Goal: Task Accomplishment & Management: Manage account settings

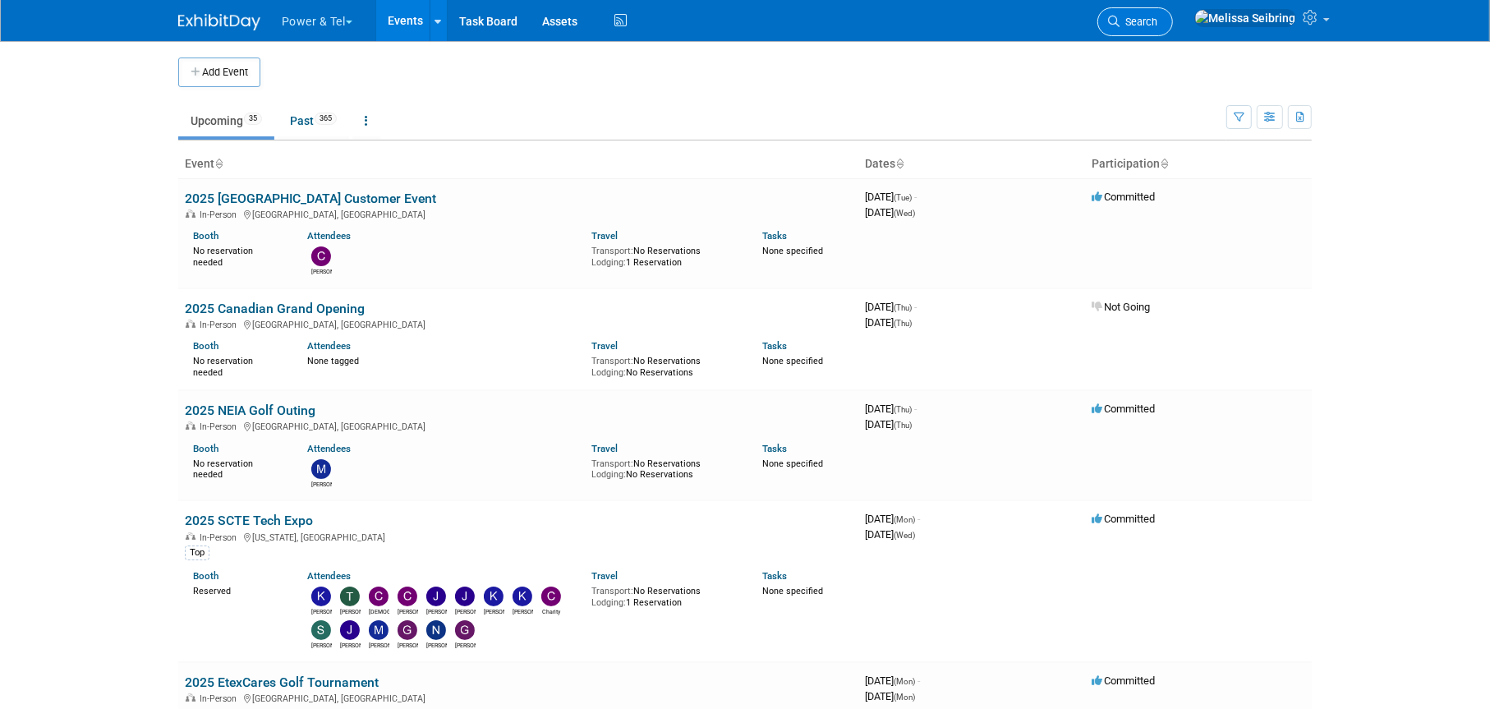
click at [1173, 7] on link "Search" at bounding box center [1136, 21] width 76 height 29
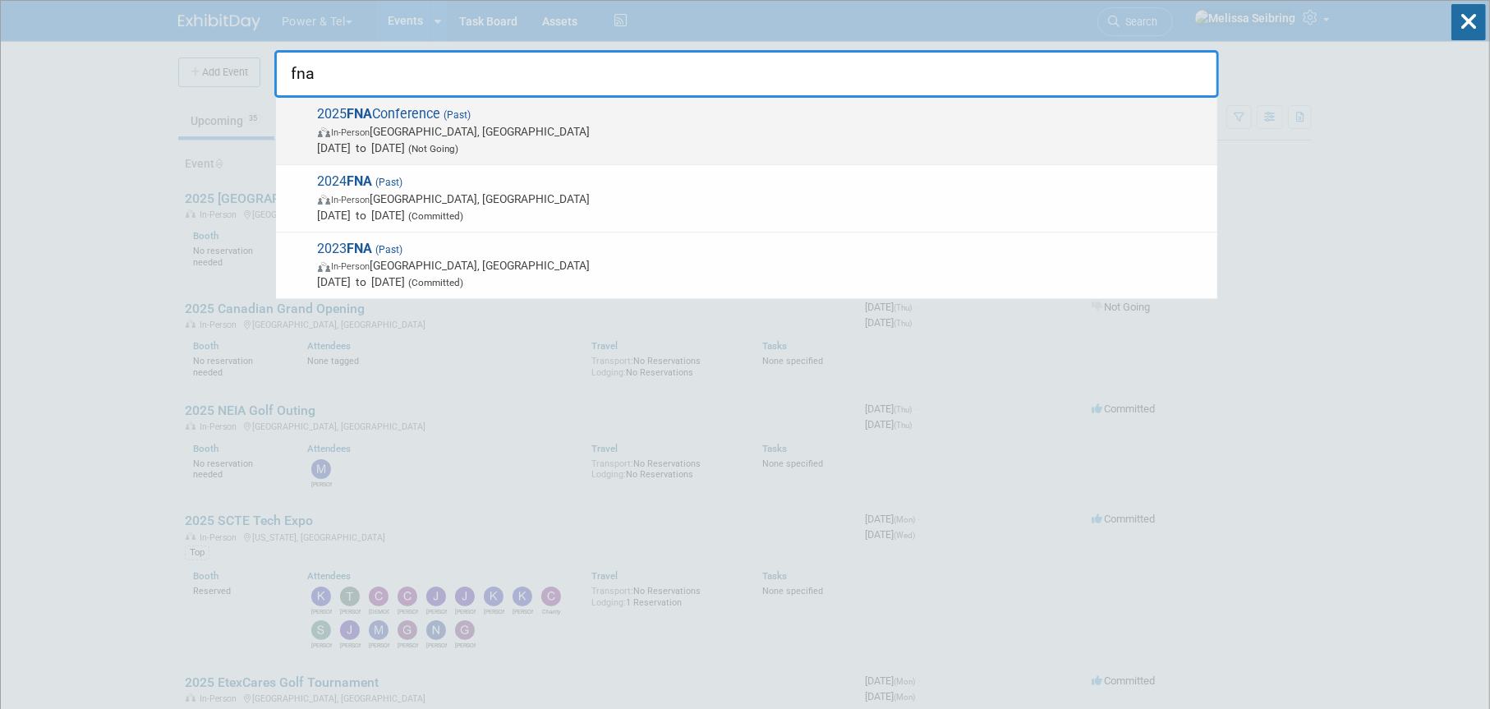
type input "fna"
click at [444, 113] on span "2025 FNA Conference (Past) In-Person Jekyll Island, GA Sep 8, 2025 to Sep 10, 2…" at bounding box center [761, 131] width 896 height 50
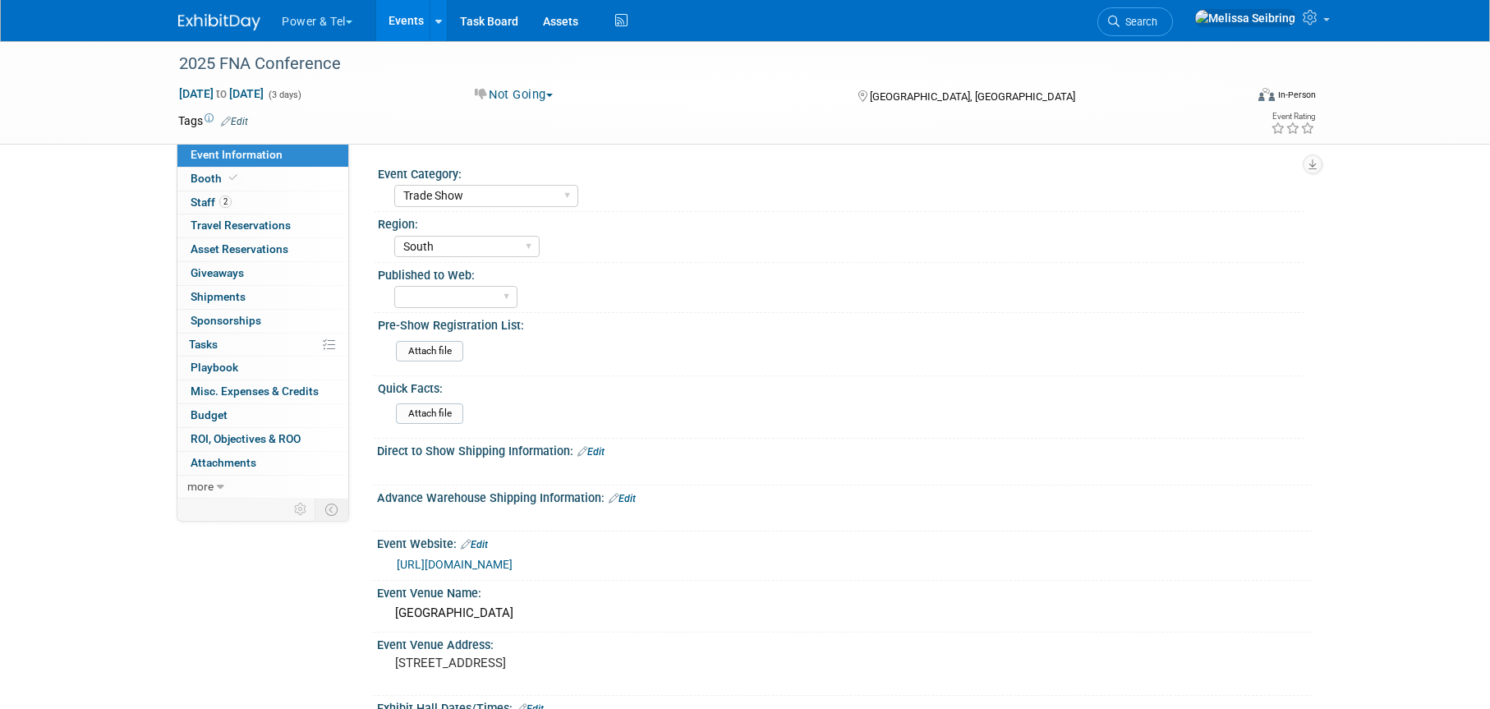
select select "Trade Show"
select select "South"
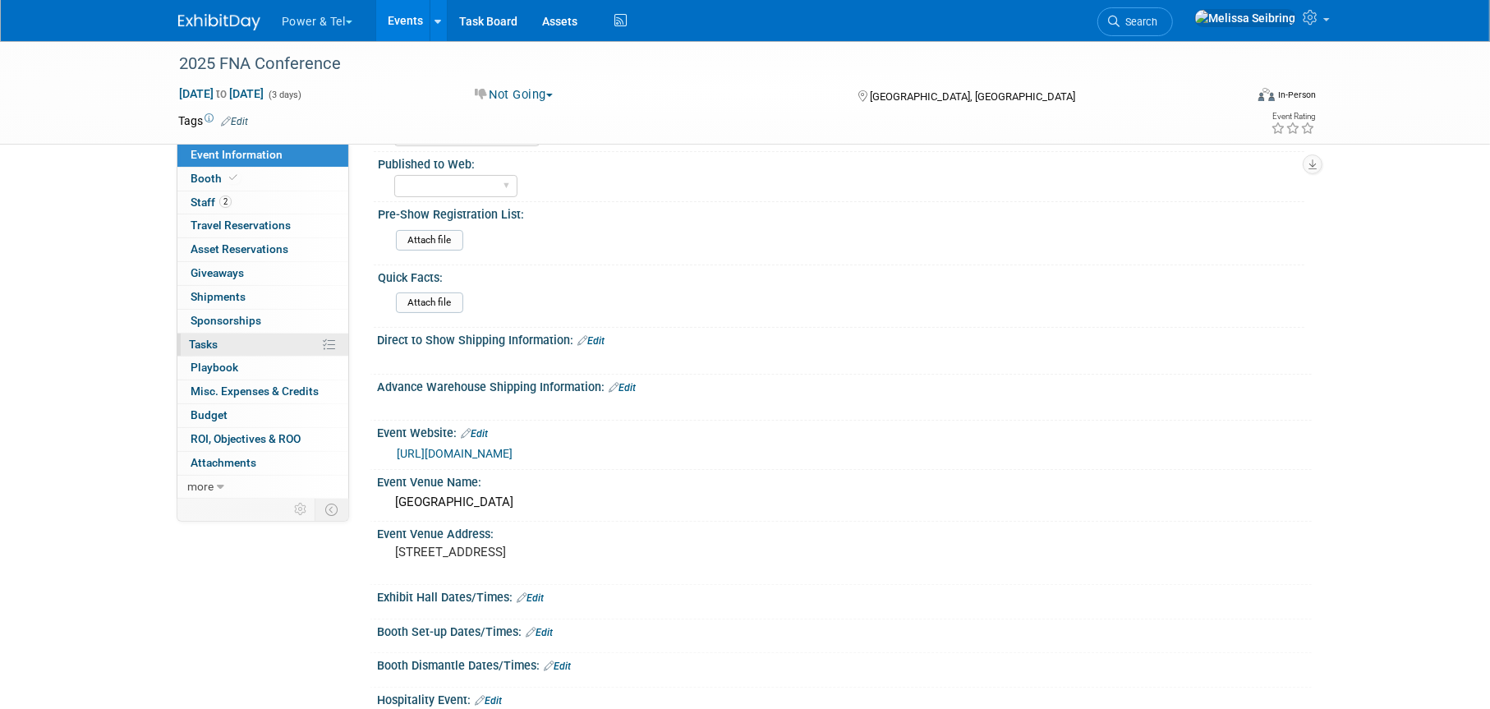
scroll to position [82, 0]
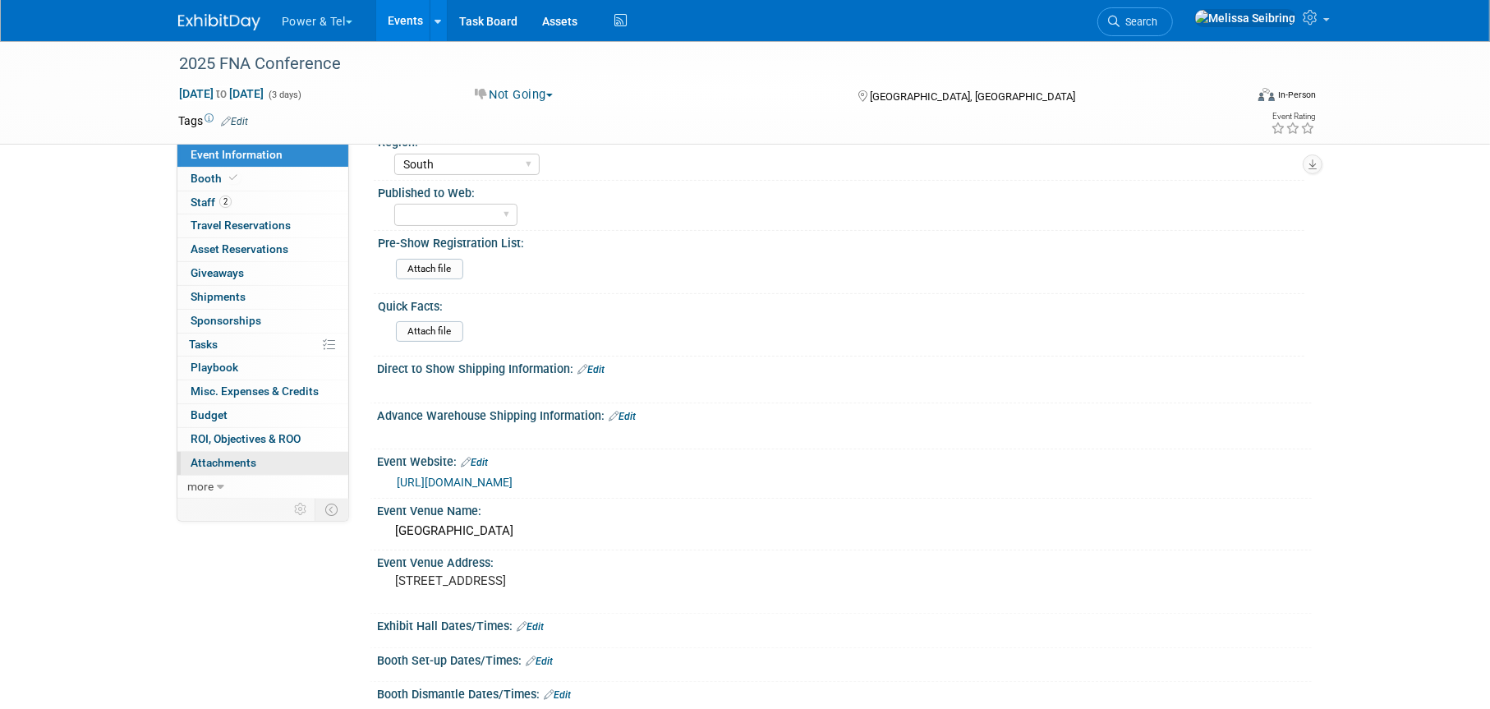
click at [230, 463] on span "Attachments 0" at bounding box center [224, 462] width 66 height 13
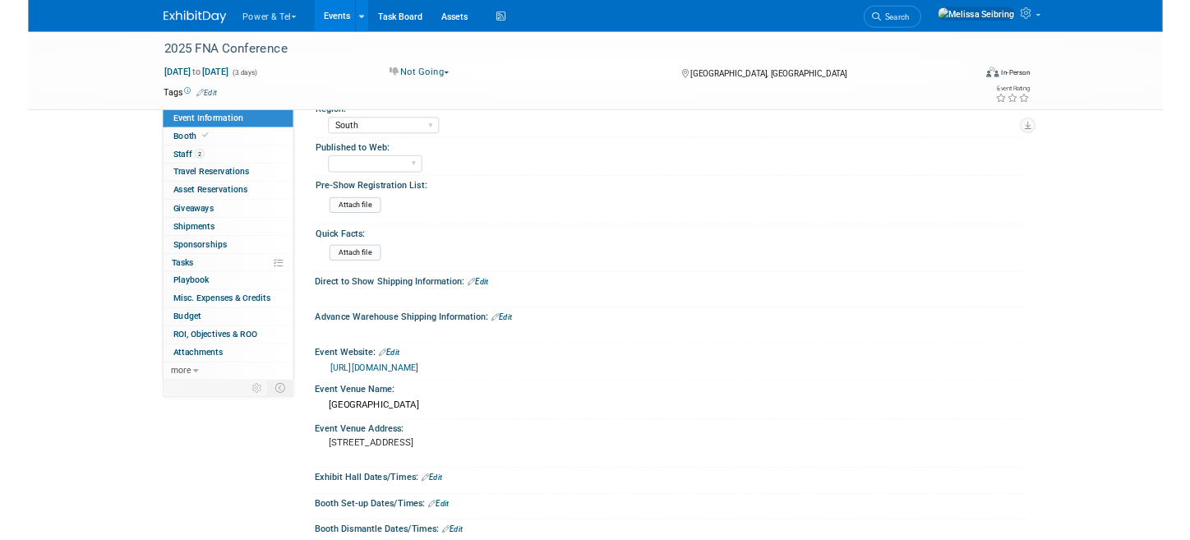
scroll to position [0, 0]
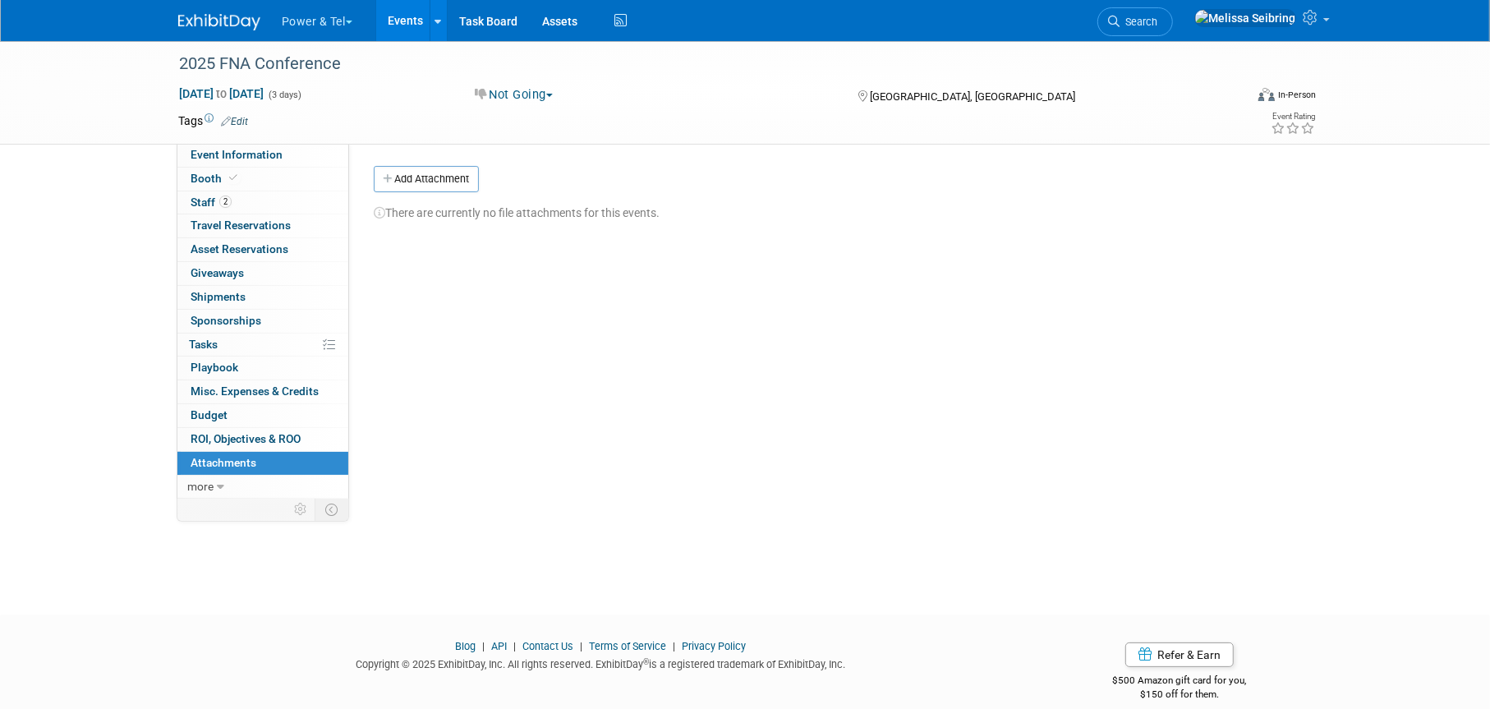
click at [637, 416] on div "Event Category: Trade Show P&T Hosted Event Export/Canada Outing Only Region: C…" at bounding box center [830, 321] width 963 height 355
click at [428, 176] on button "Add Attachment" at bounding box center [426, 179] width 105 height 26
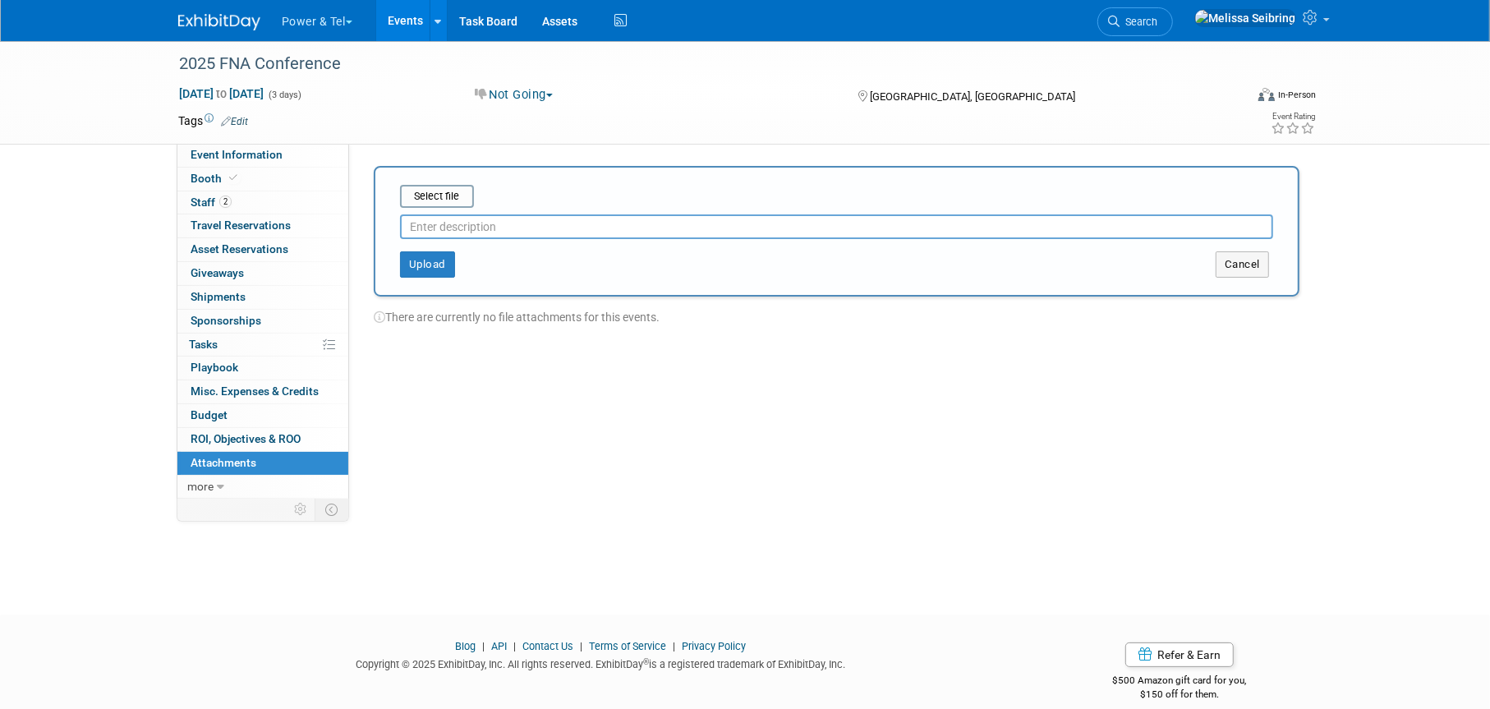
click at [1411, 234] on div "2025 FNA Conference Sep 8, 2025 to Sep 10, 2025 (3 days) Sep 8, 2025 to Sep 10,…" at bounding box center [745, 313] width 1490 height 544
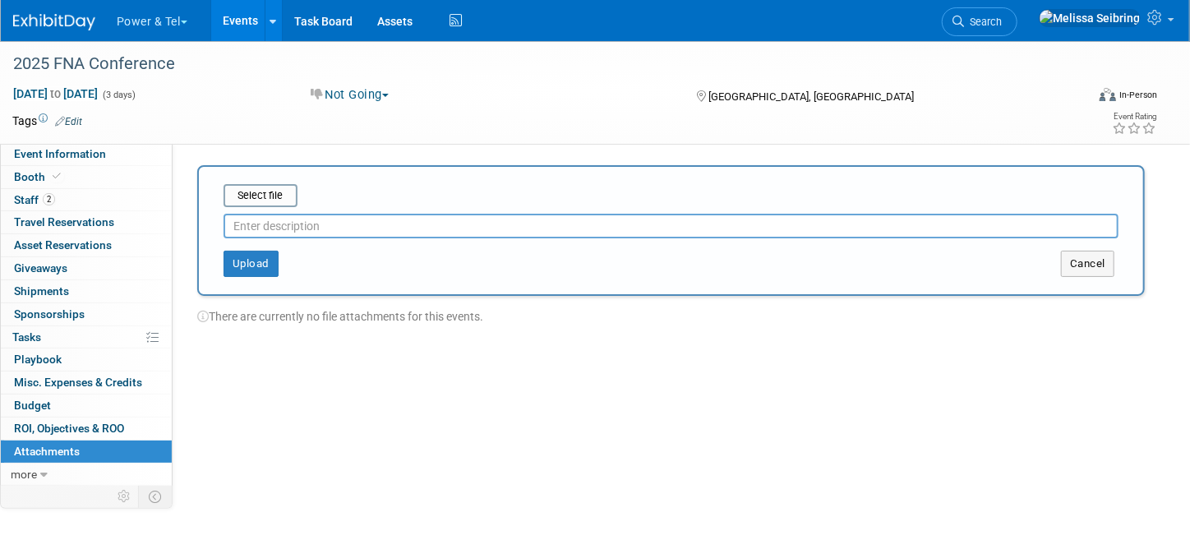
drag, startPoint x: 1057, startPoint y: 24, endPoint x: 1033, endPoint y: 5, distance: 31.1
click at [1001, 24] on span "Search" at bounding box center [983, 22] width 38 height 12
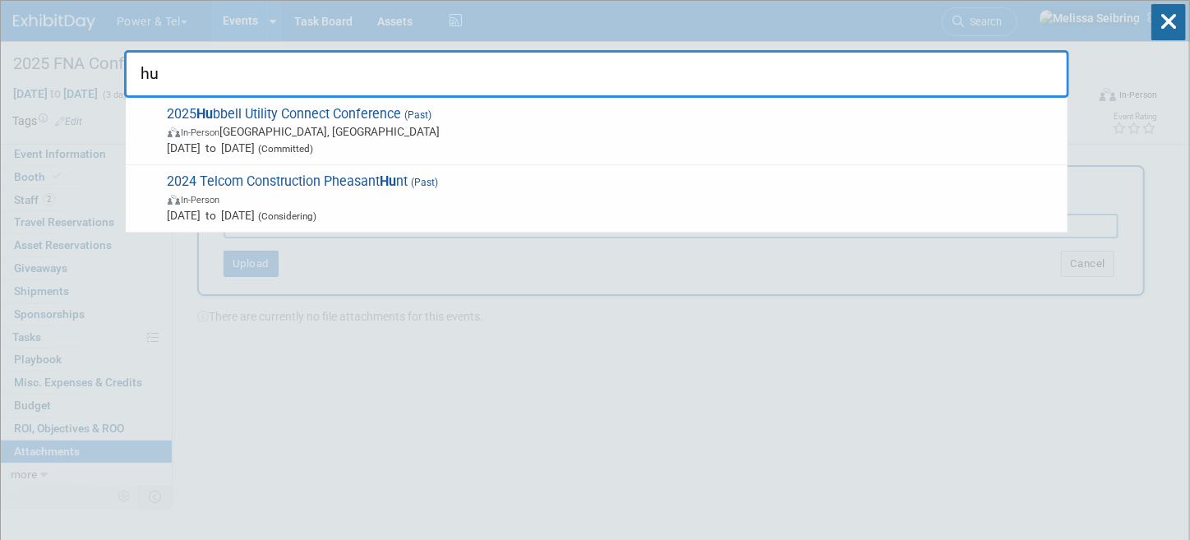
type input "h"
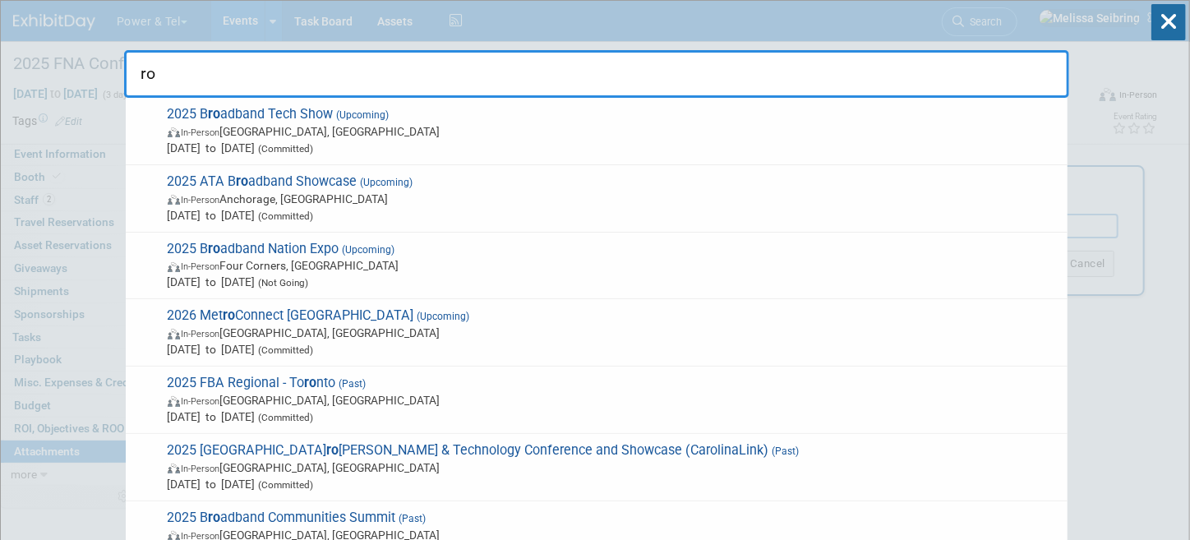
type input "r"
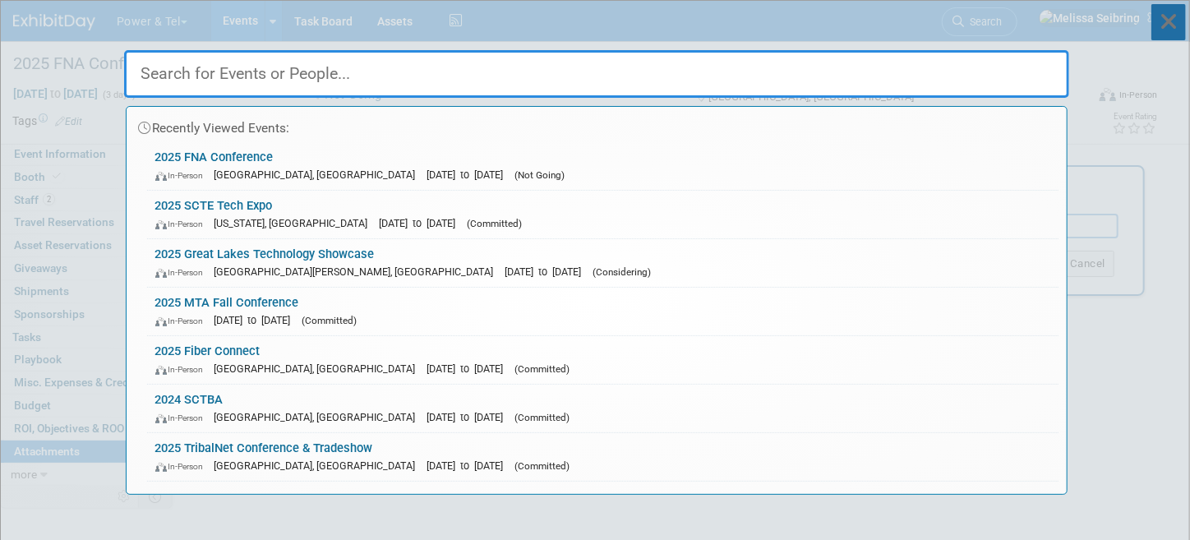
click at [1174, 11] on icon at bounding box center [1168, 22] width 35 height 36
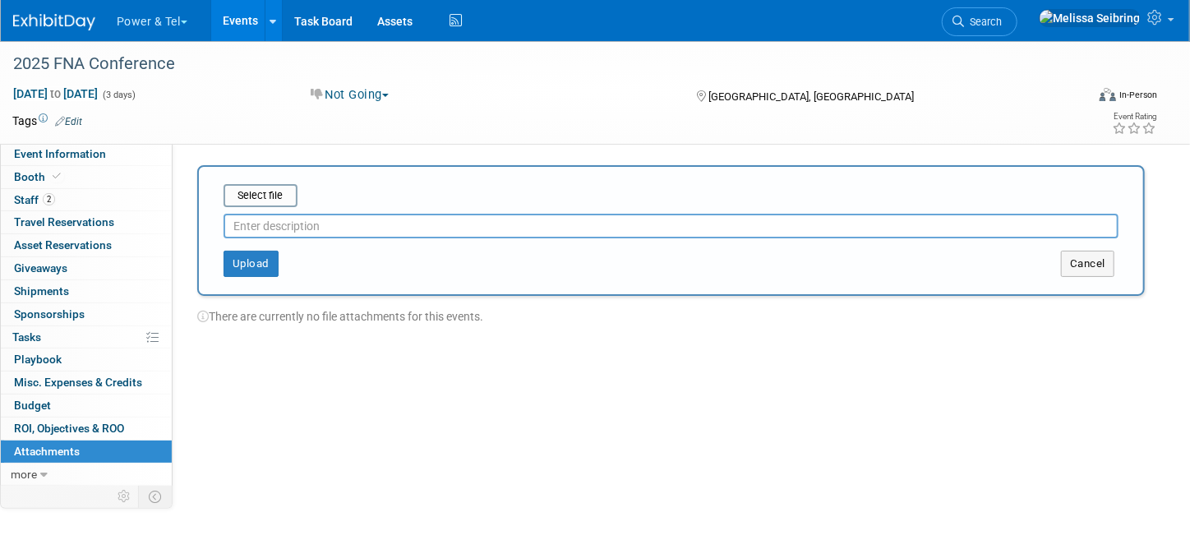
click at [67, 21] on img at bounding box center [54, 22] width 82 height 16
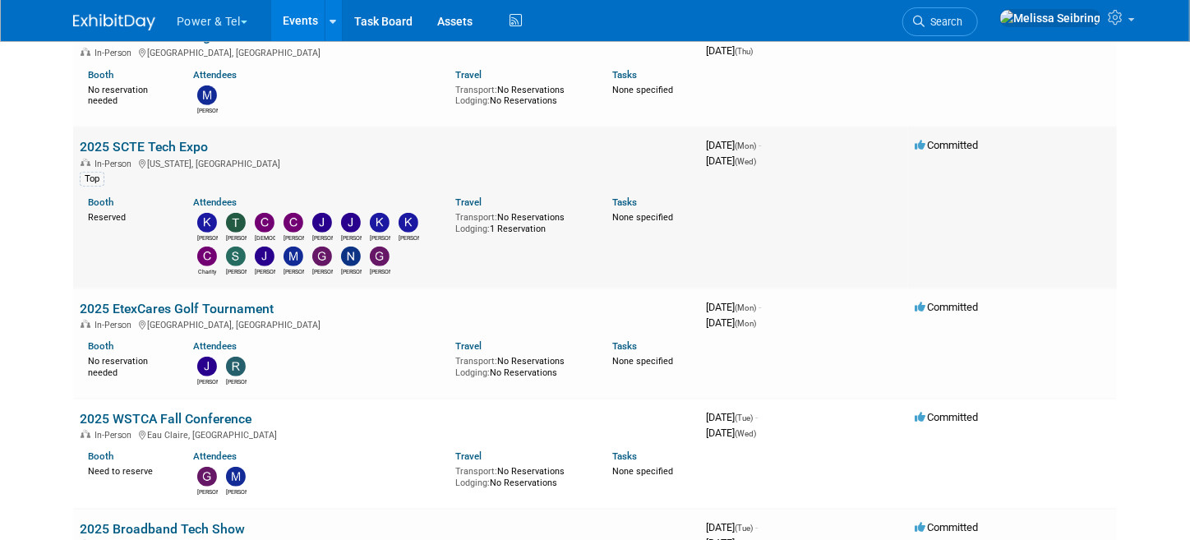
scroll to position [410, 0]
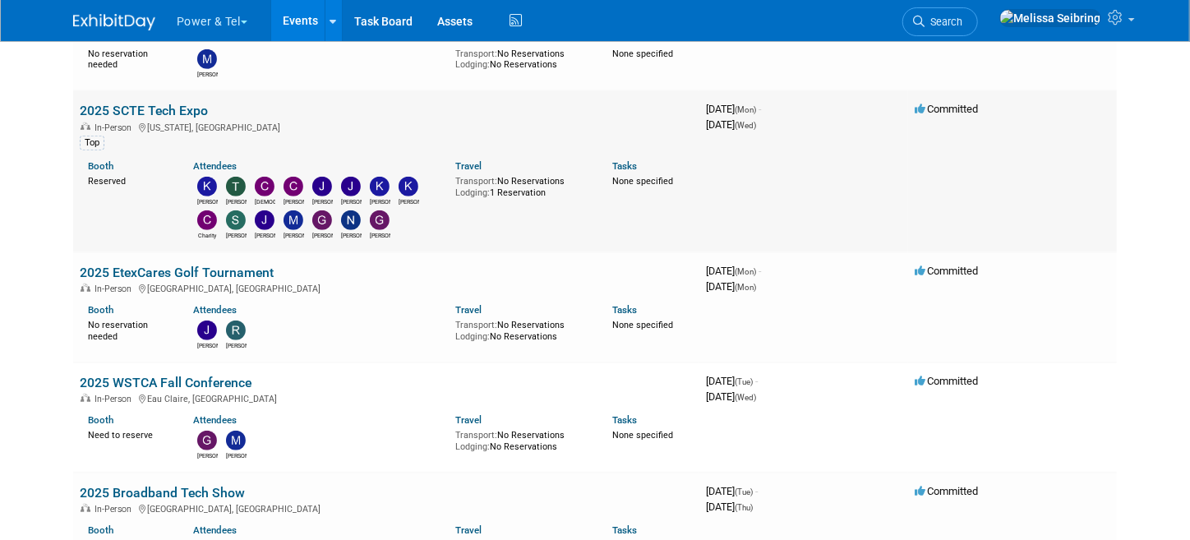
click at [131, 105] on link "2025 SCTE Tech Expo" at bounding box center [144, 111] width 128 height 16
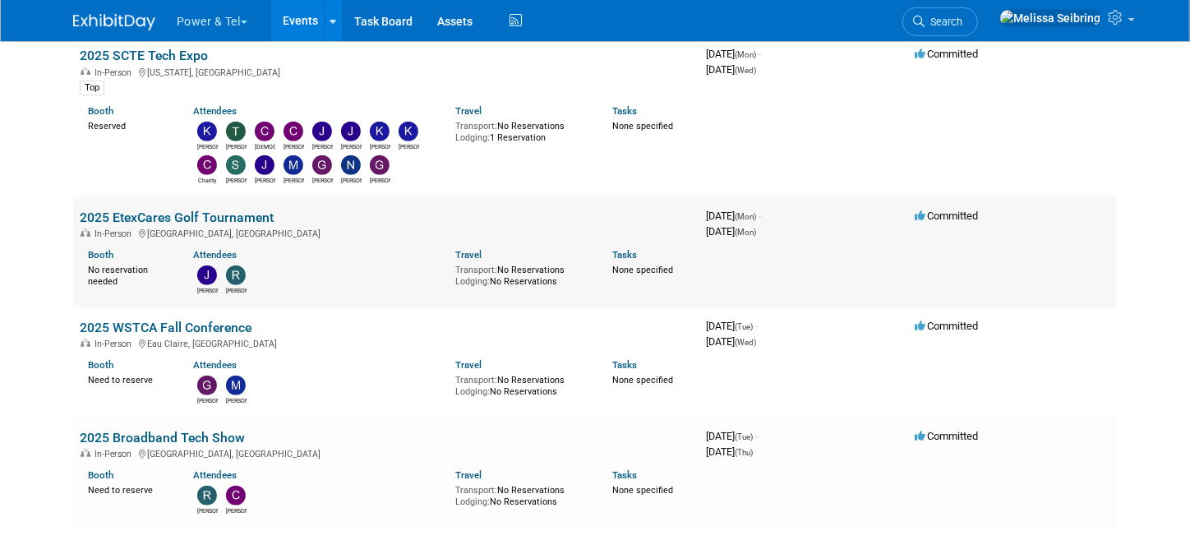
scroll to position [493, 0]
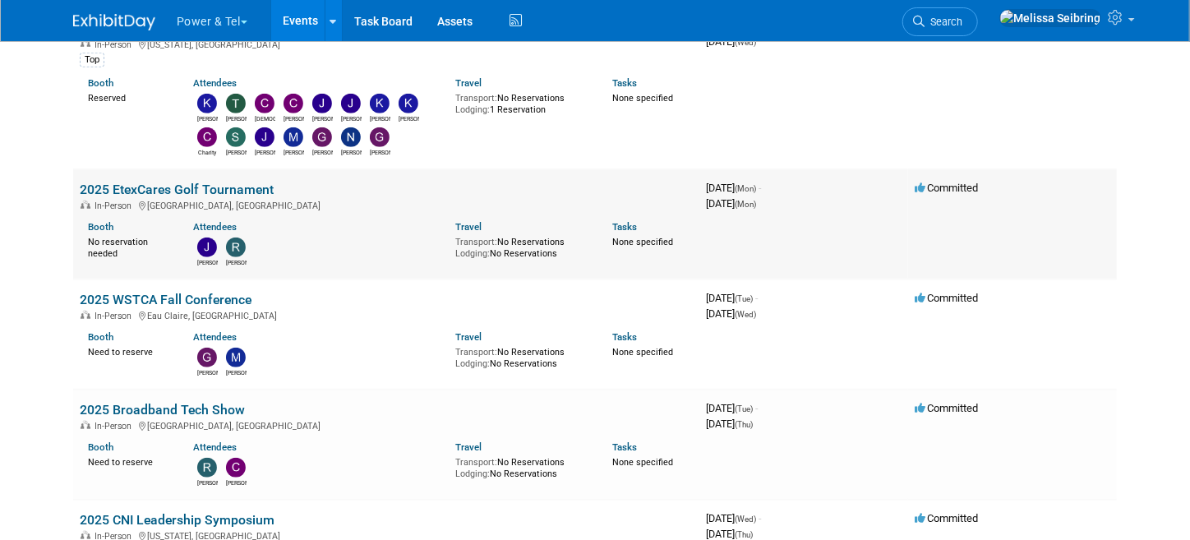
click at [155, 184] on link "2025 EtexCares Golf Tournament" at bounding box center [177, 190] width 194 height 16
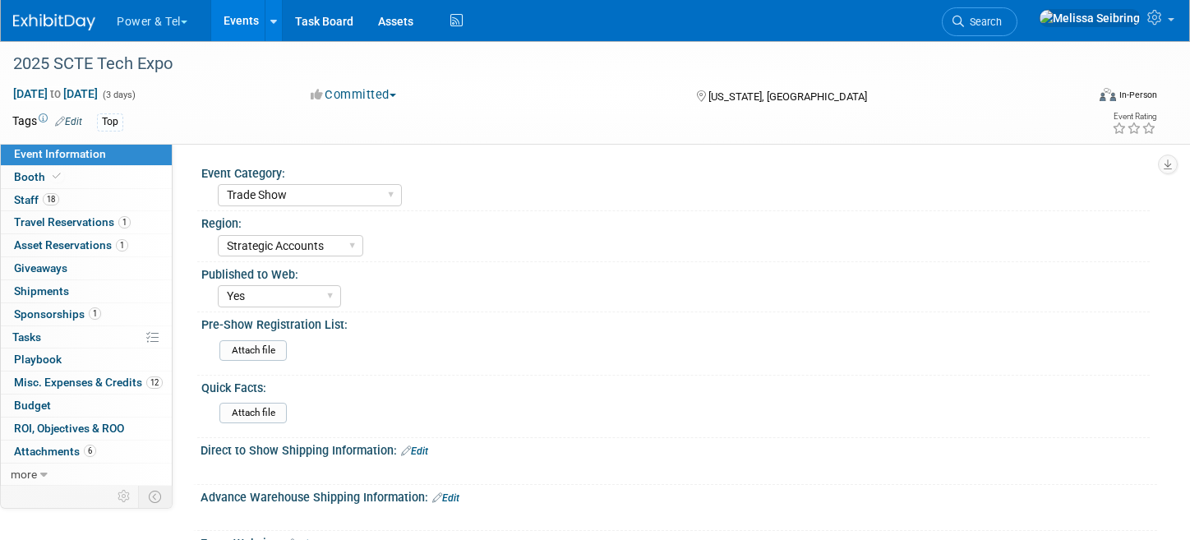
select select "Trade Show"
select select "Strategic Accounts"
select select "Yes"
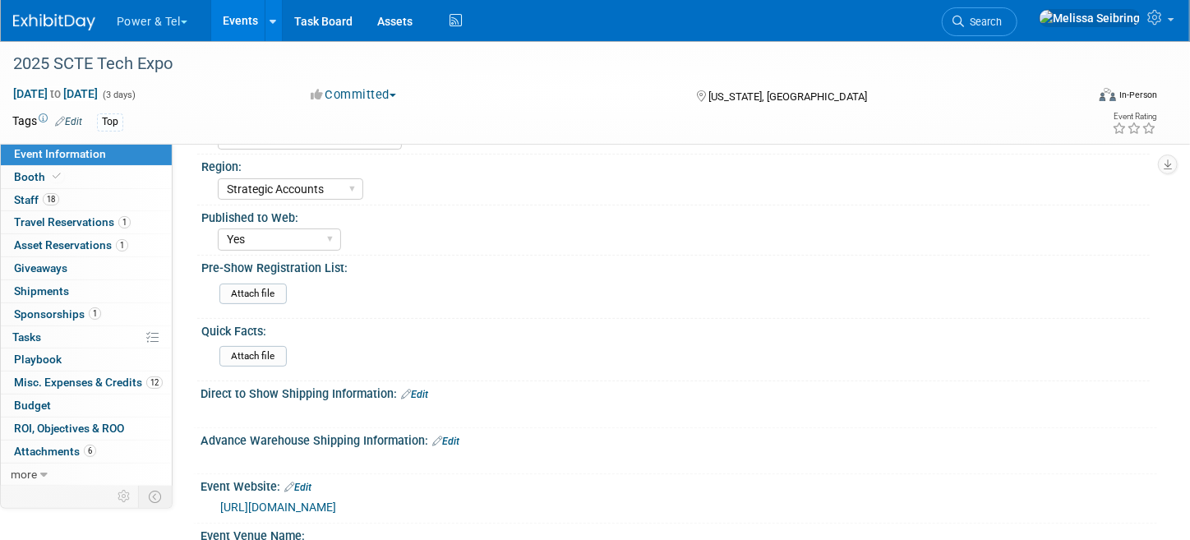
scroll to position [81, 0]
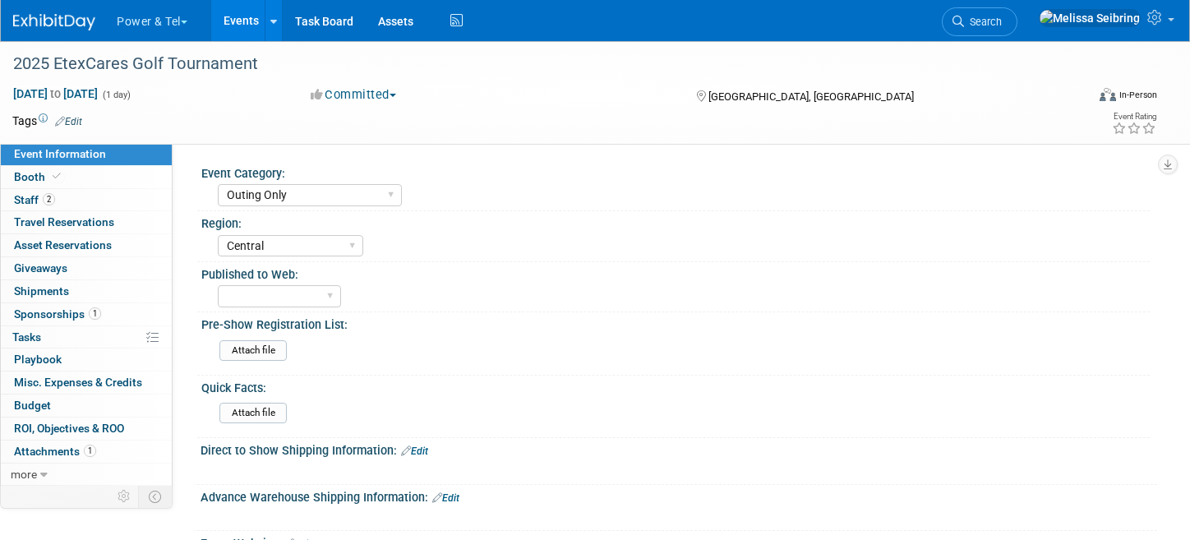
select select "Outing Only"
select select "Central"
drag, startPoint x: 172, startPoint y: 0, endPoint x: 430, endPoint y: 89, distance: 273.6
click at [430, 89] on div "Committed Committed Considering Not Going" at bounding box center [487, 95] width 365 height 18
click at [71, 21] on img at bounding box center [54, 22] width 82 height 16
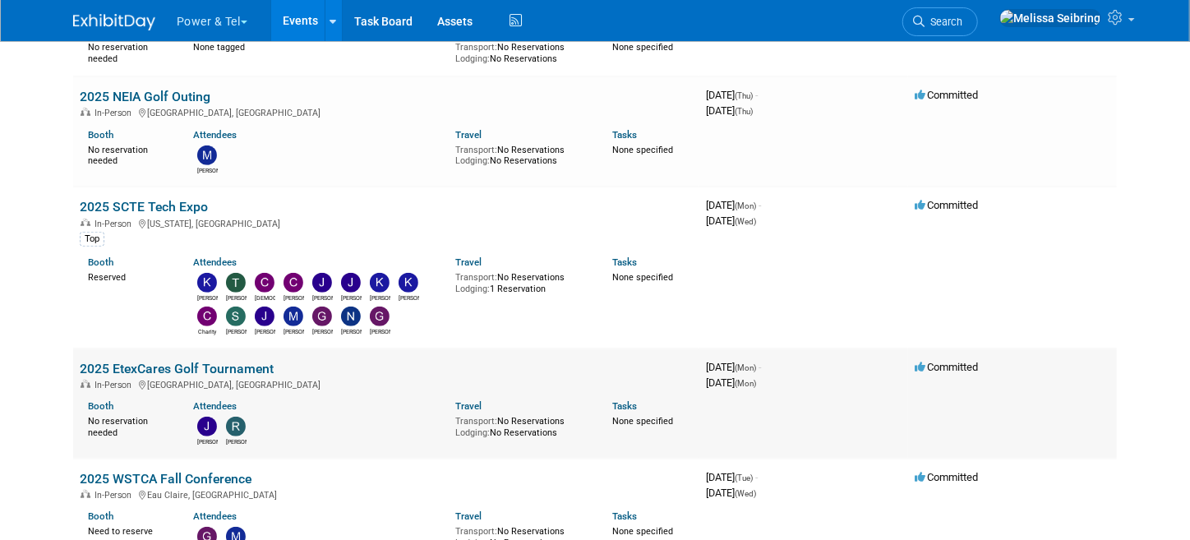
scroll to position [329, 0]
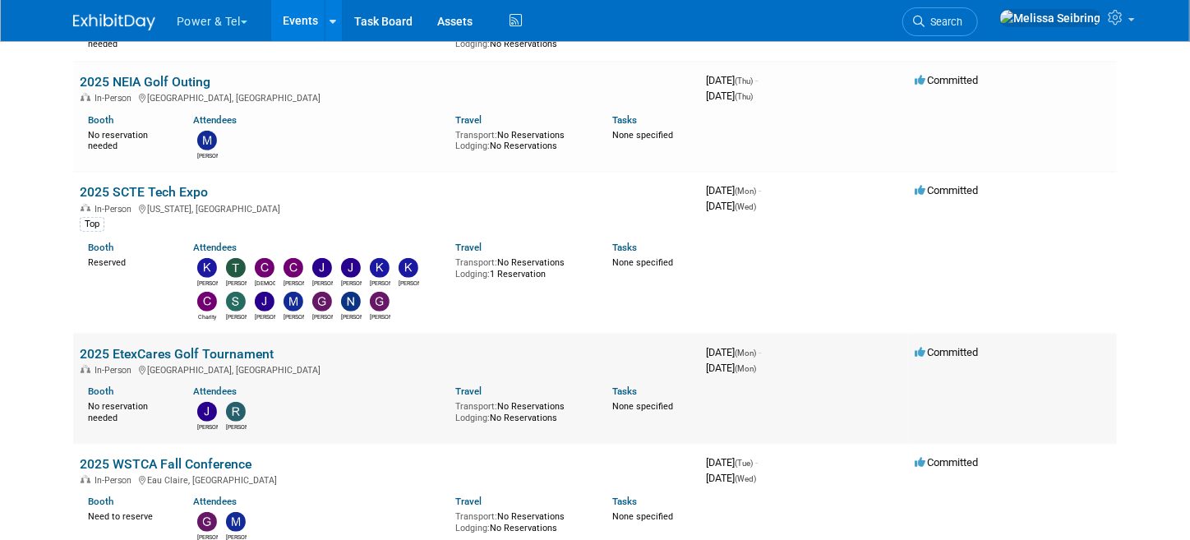
click at [154, 346] on link "2025 EtexCares Golf Tournament" at bounding box center [177, 354] width 194 height 16
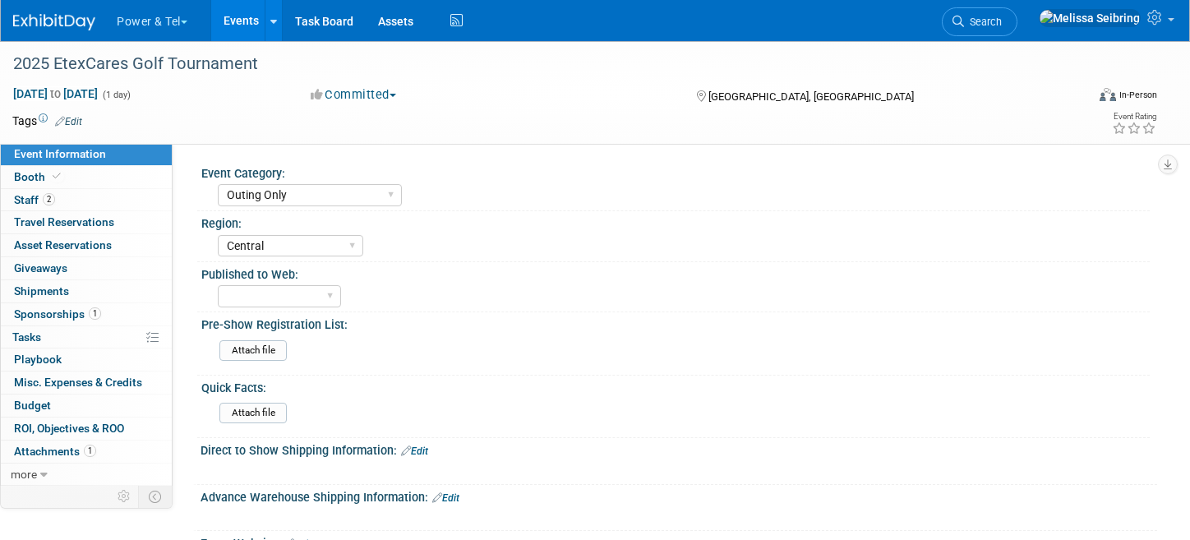
select select "Outing Only"
select select "Central"
click at [25, 183] on link "Booth" at bounding box center [86, 177] width 171 height 22
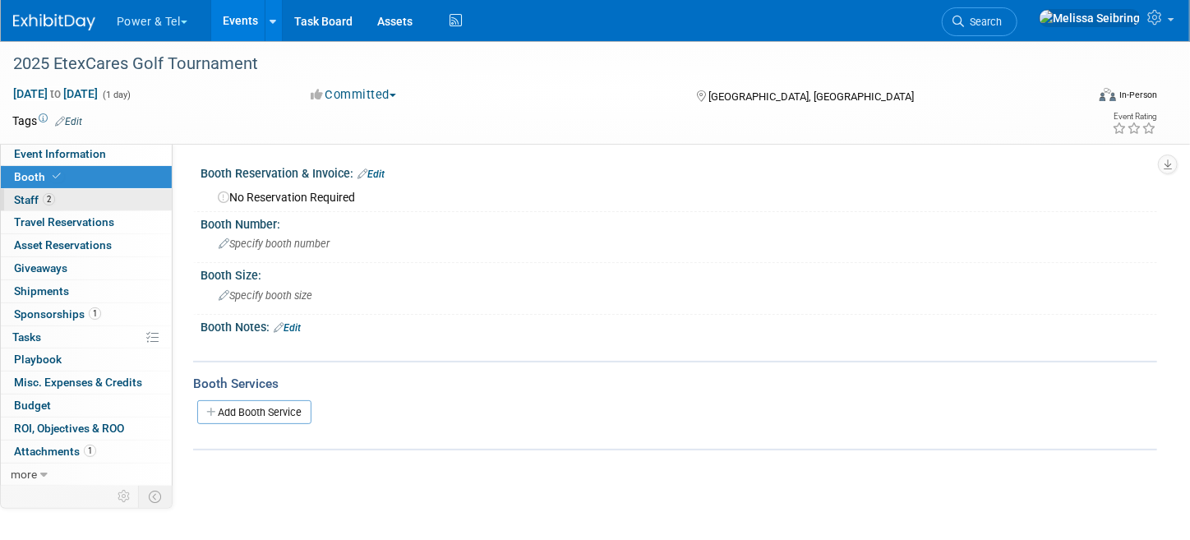
click at [28, 190] on link "2 Staff 2" at bounding box center [86, 200] width 171 height 22
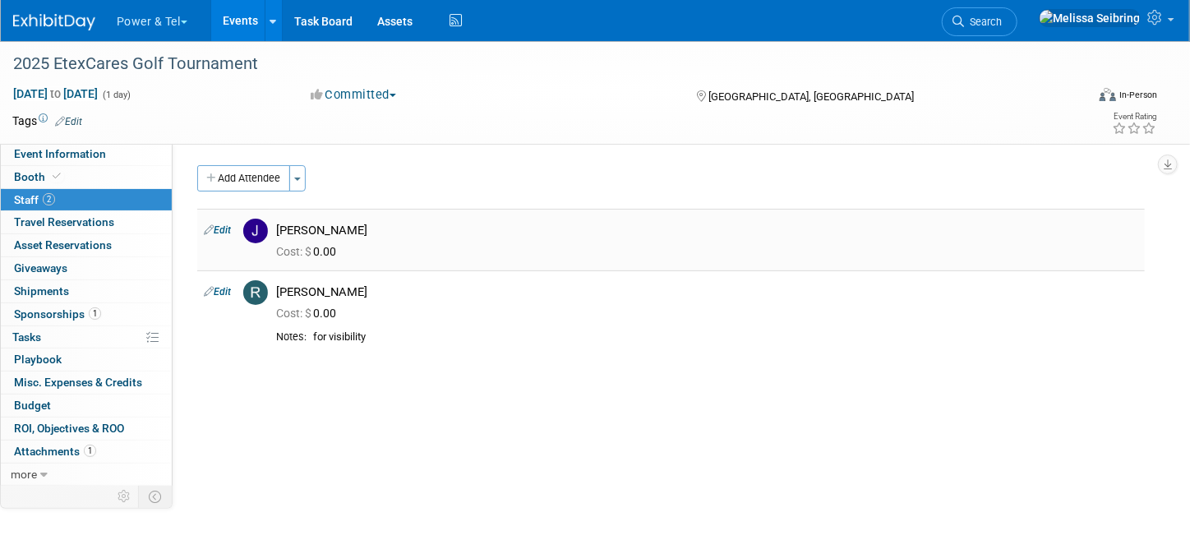
drag, startPoint x: 303, startPoint y: 236, endPoint x: 237, endPoint y: 237, distance: 65.7
click at [196, 223] on div "Event Category: Trade Show P&T Hosted Event Export/Canada Outing Only Region: C…" at bounding box center [665, 313] width 984 height 340
click at [380, 219] on div "[PERSON_NAME]" at bounding box center [707, 229] width 886 height 20
click at [367, 249] on div "Cost: $ 0.00" at bounding box center [707, 252] width 862 height 15
drag, startPoint x: 349, startPoint y: 247, endPoint x: 218, endPoint y: 227, distance: 133.0
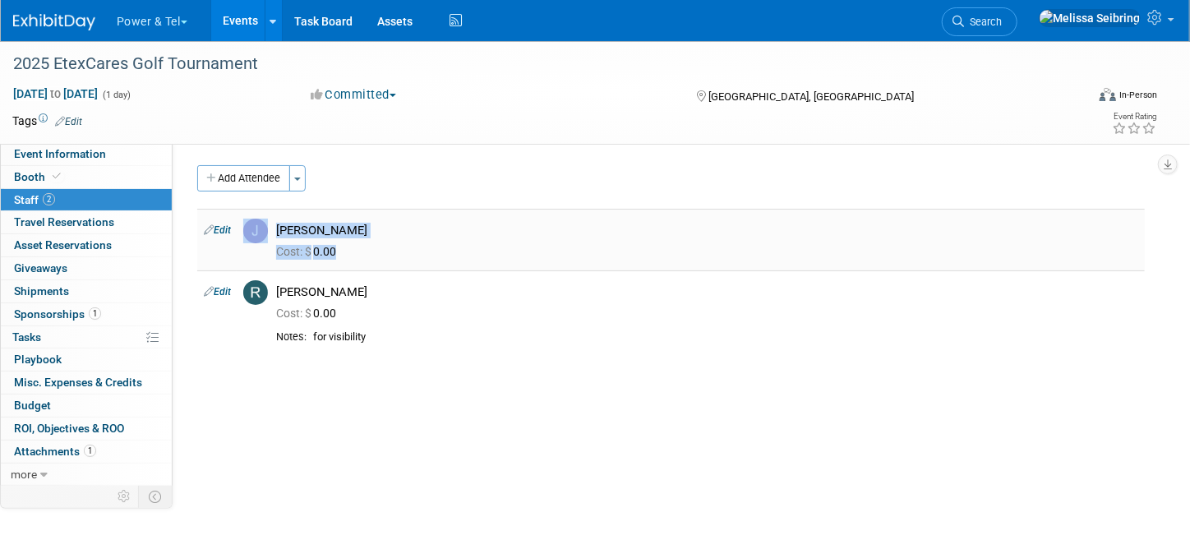
click at [218, 227] on tr "Edit Jerry Johnson" at bounding box center [670, 240] width 947 height 62
click at [35, 168] on link "Booth" at bounding box center [86, 177] width 171 height 22
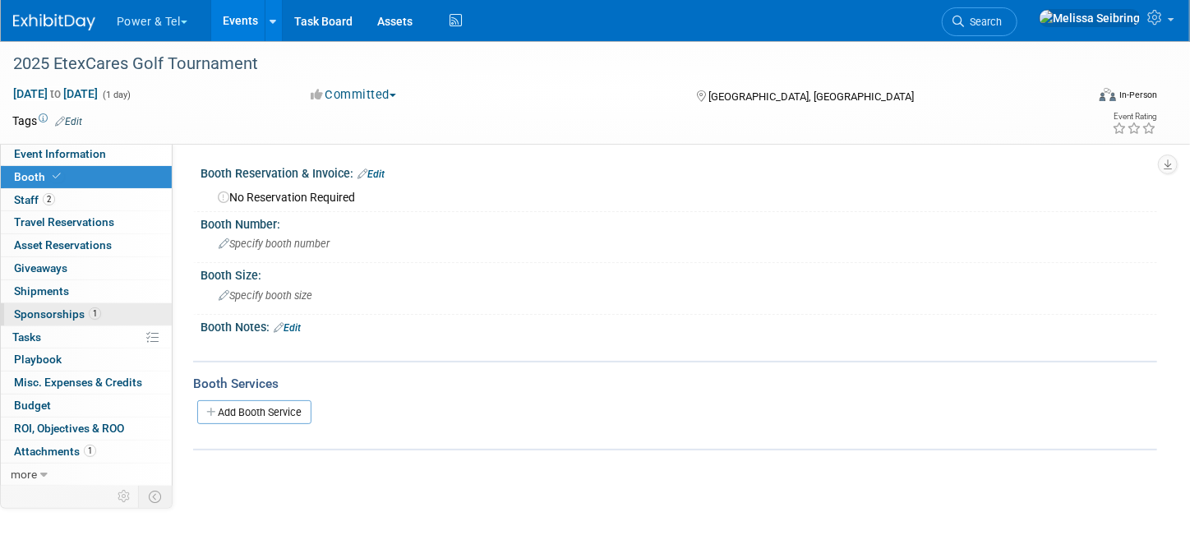
click at [81, 314] on span "Sponsorships 1" at bounding box center [57, 313] width 87 height 13
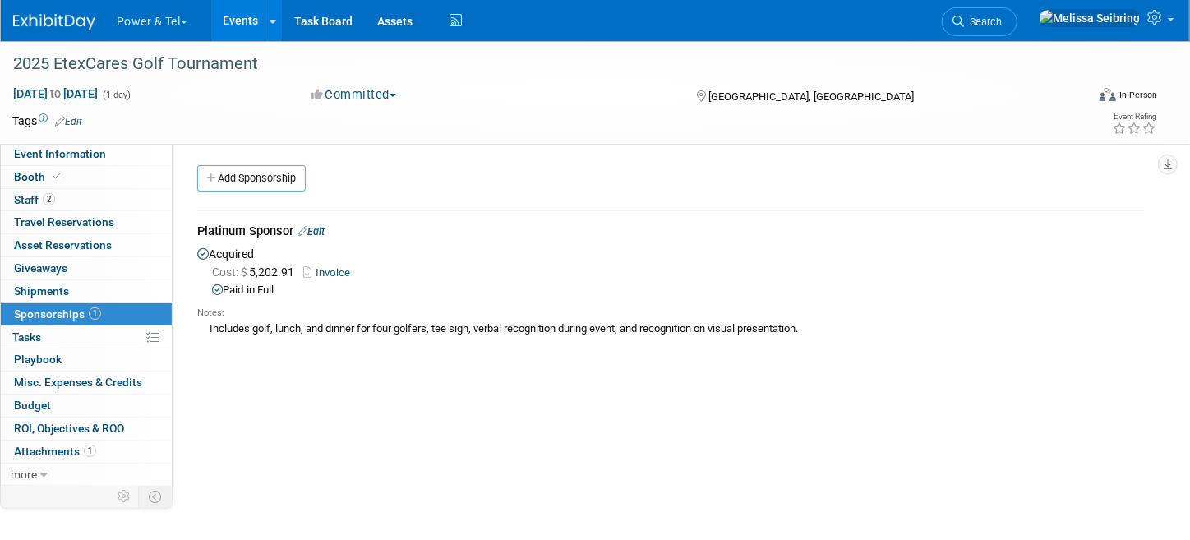
click at [58, 25] on img at bounding box center [54, 22] width 82 height 16
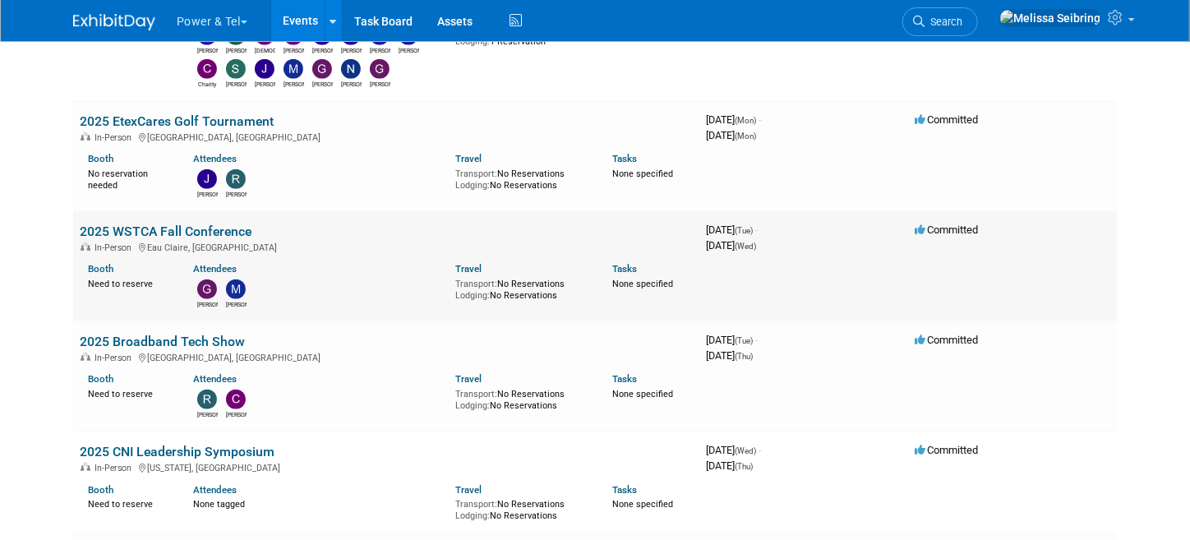
scroll to position [575, 0]
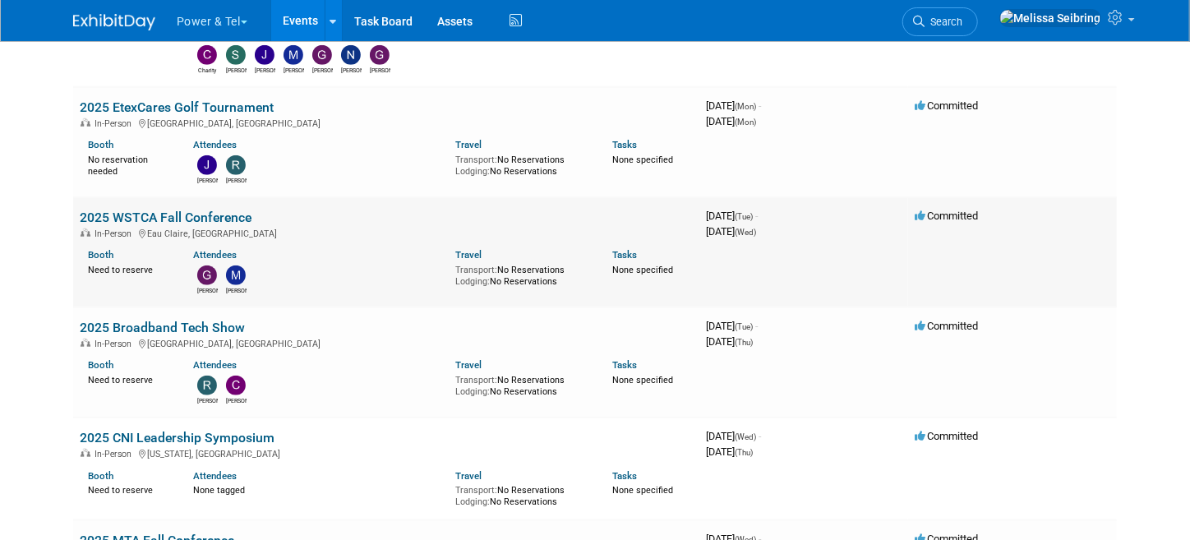
click at [154, 215] on link "2025 WSTCA Fall Conference" at bounding box center [166, 217] width 172 height 16
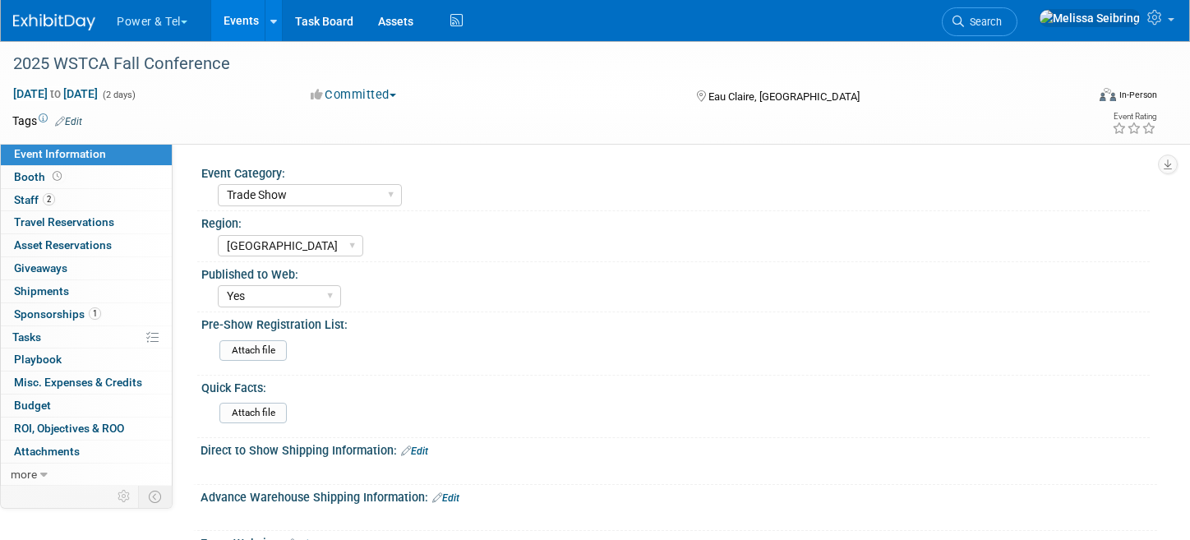
select select "Trade Show"
select select "[GEOGRAPHIC_DATA]"
select select "Yes"
click at [34, 196] on span "Staff 2" at bounding box center [34, 199] width 41 height 13
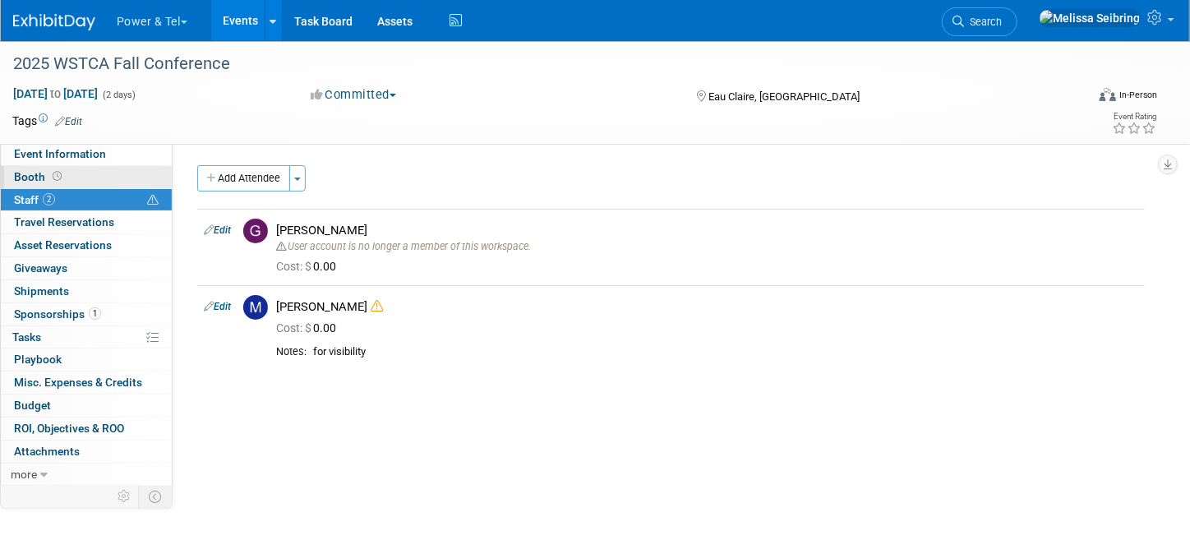
click at [33, 173] on span "Booth" at bounding box center [39, 176] width 51 height 13
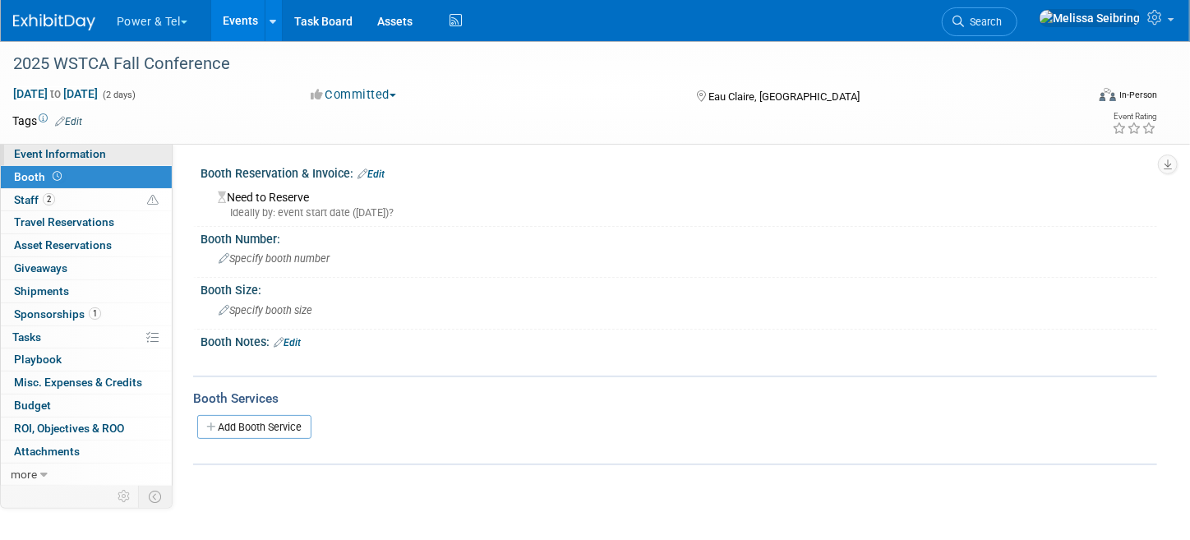
click at [94, 150] on span "Event Information" at bounding box center [60, 153] width 92 height 13
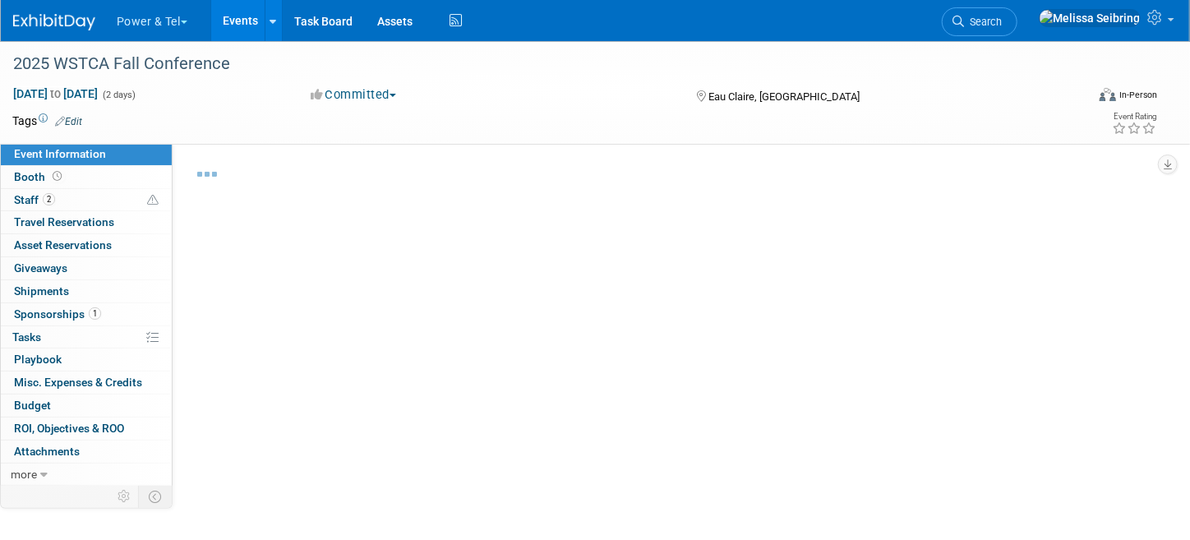
select select "Trade Show"
select select "[GEOGRAPHIC_DATA]"
select select "Yes"
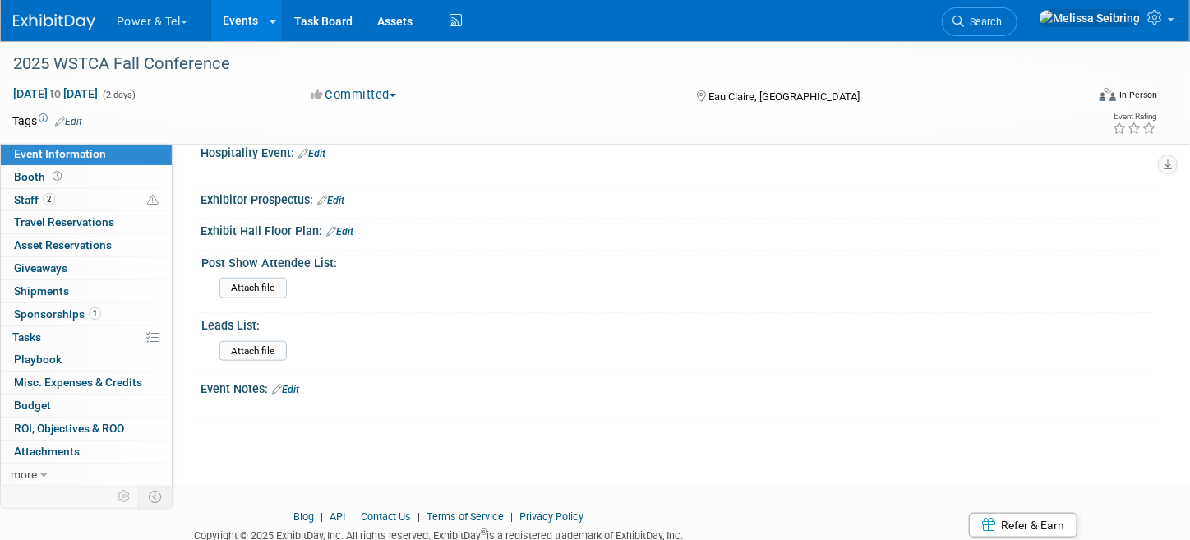
scroll to position [707, 0]
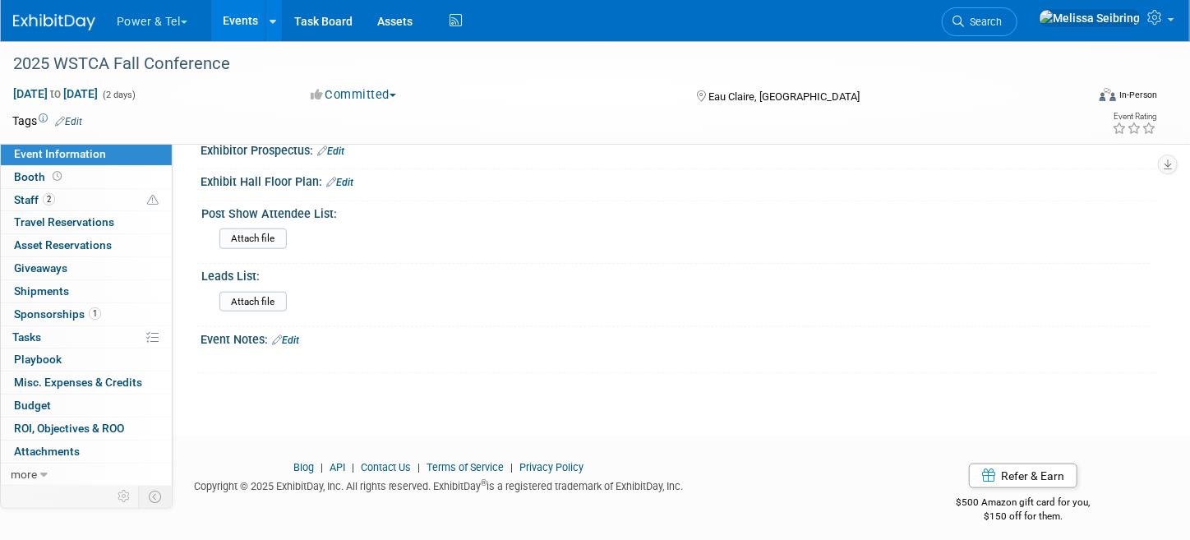
click at [294, 334] on link "Edit" at bounding box center [285, 340] width 27 height 12
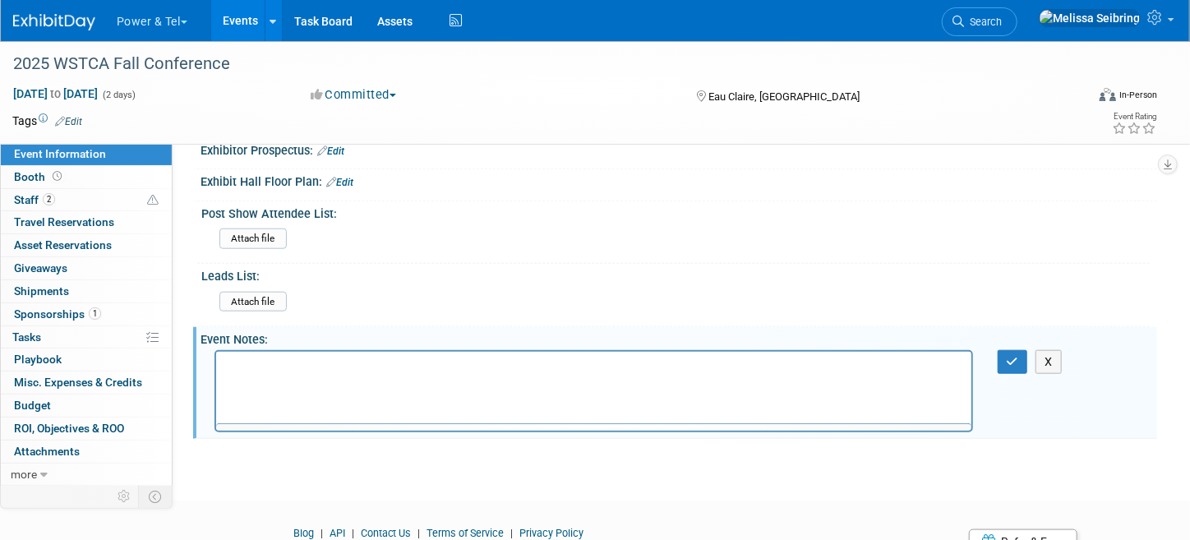
scroll to position [0, 0]
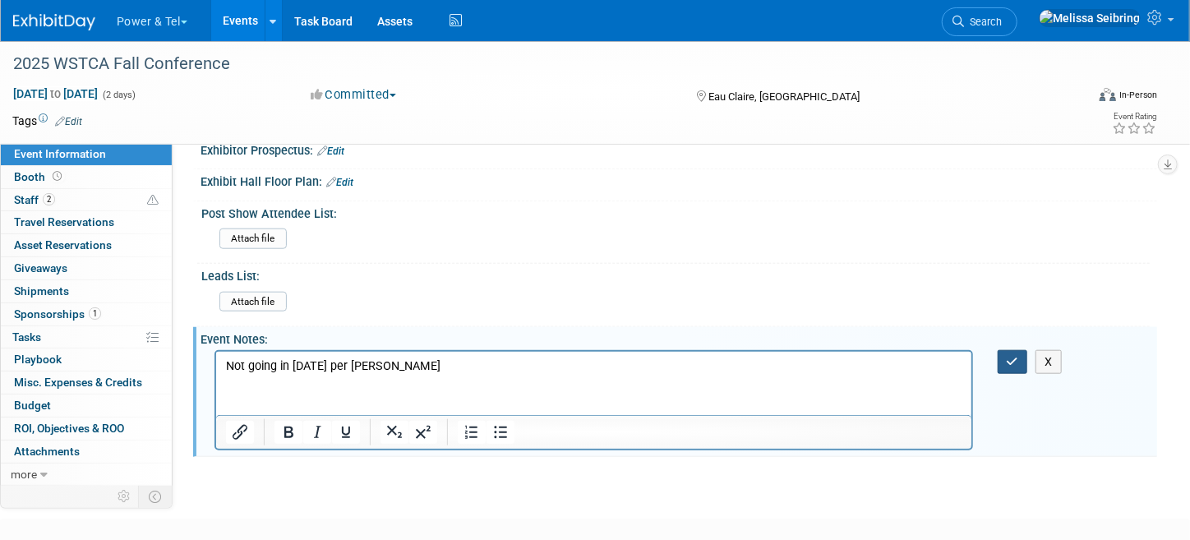
click at [1006, 350] on button "button" at bounding box center [1012, 362] width 30 height 24
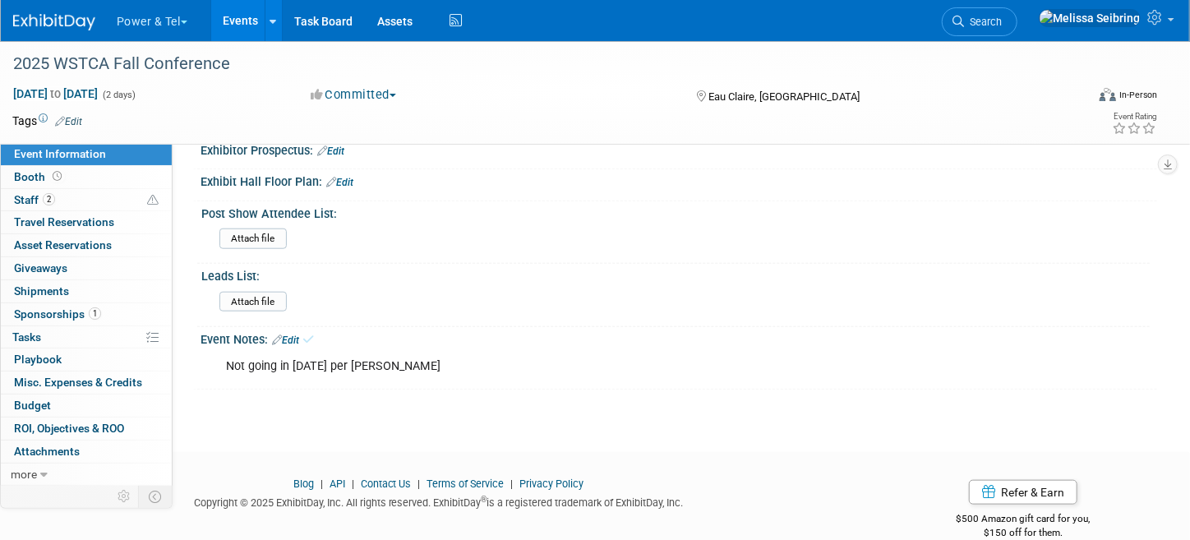
click at [394, 92] on button "Committed" at bounding box center [354, 94] width 98 height 17
click at [394, 168] on link "Not Going" at bounding box center [371, 167] width 130 height 23
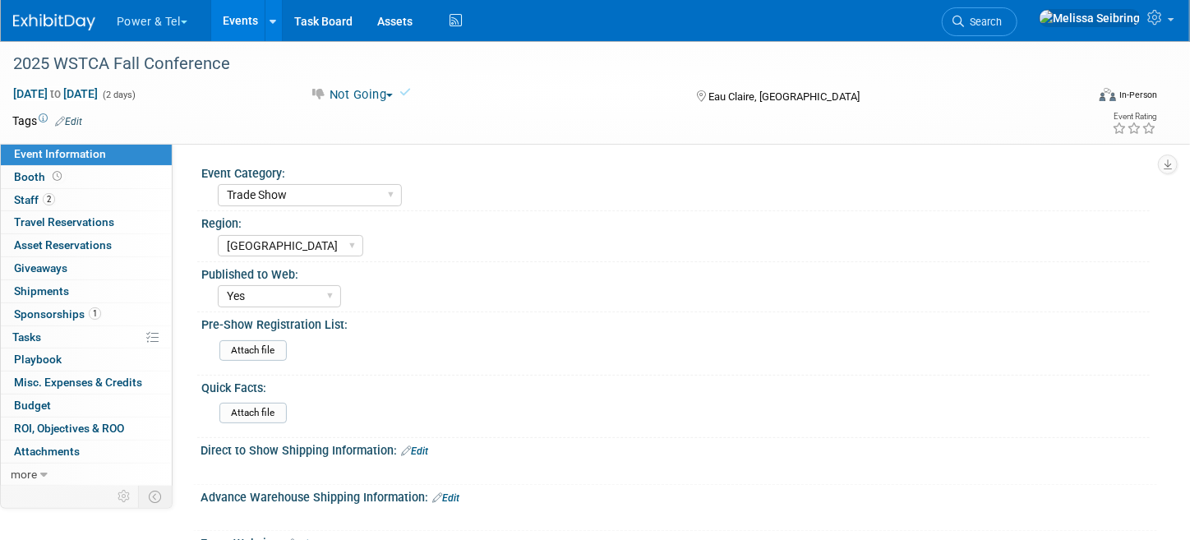
click at [41, 26] on img at bounding box center [54, 22] width 82 height 16
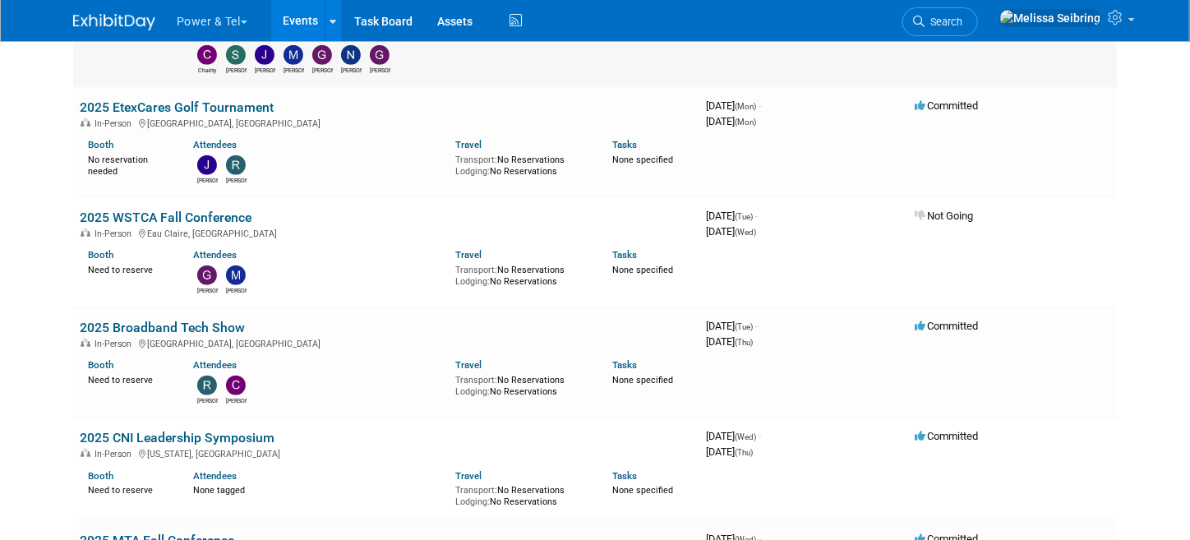
scroll to position [739, 0]
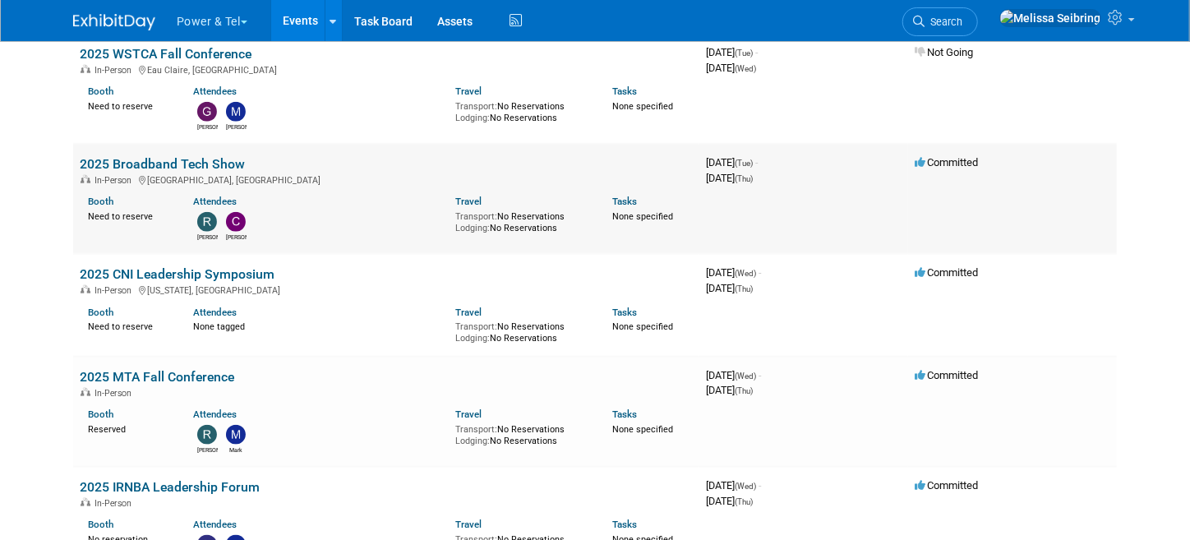
click at [124, 158] on link "2025 Broadband Tech Show" at bounding box center [162, 164] width 165 height 16
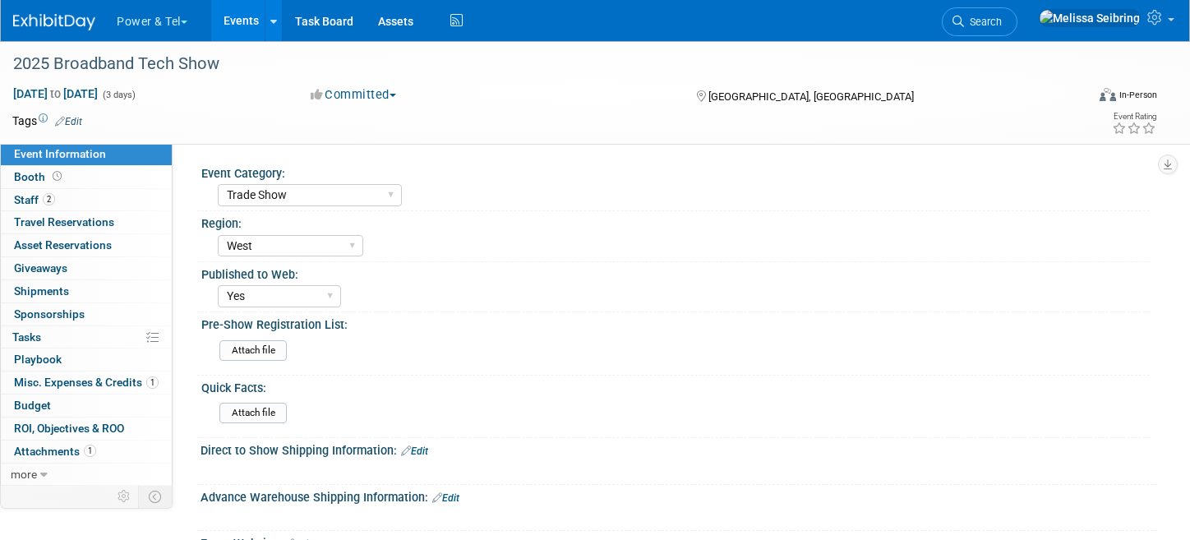
select select "Trade Show"
select select "West"
select select "Yes"
click at [21, 205] on span "Staff 2" at bounding box center [34, 199] width 41 height 13
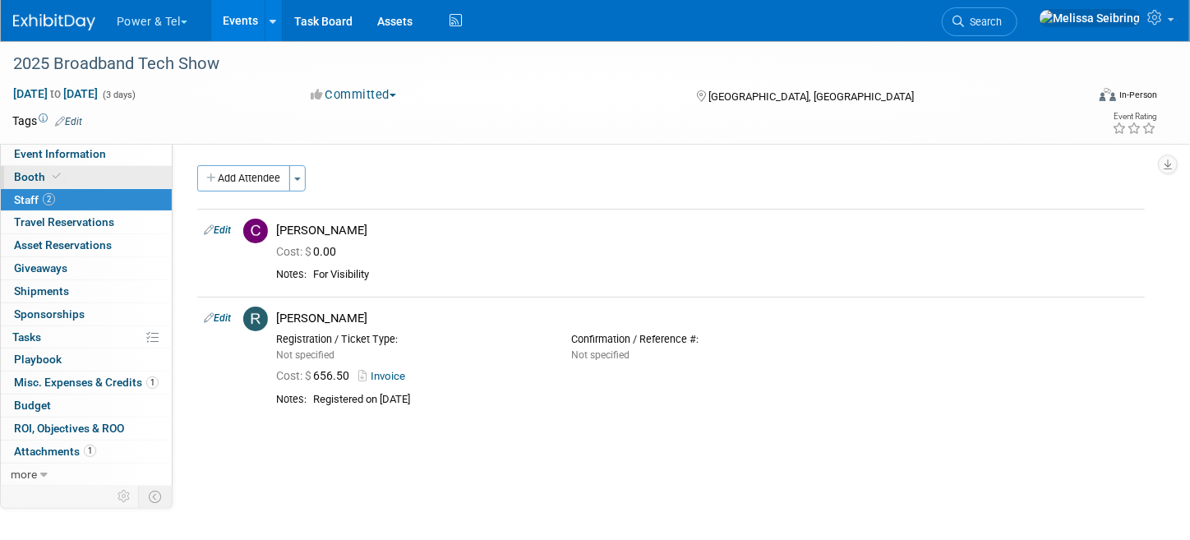
click at [37, 174] on span "Booth" at bounding box center [39, 176] width 50 height 13
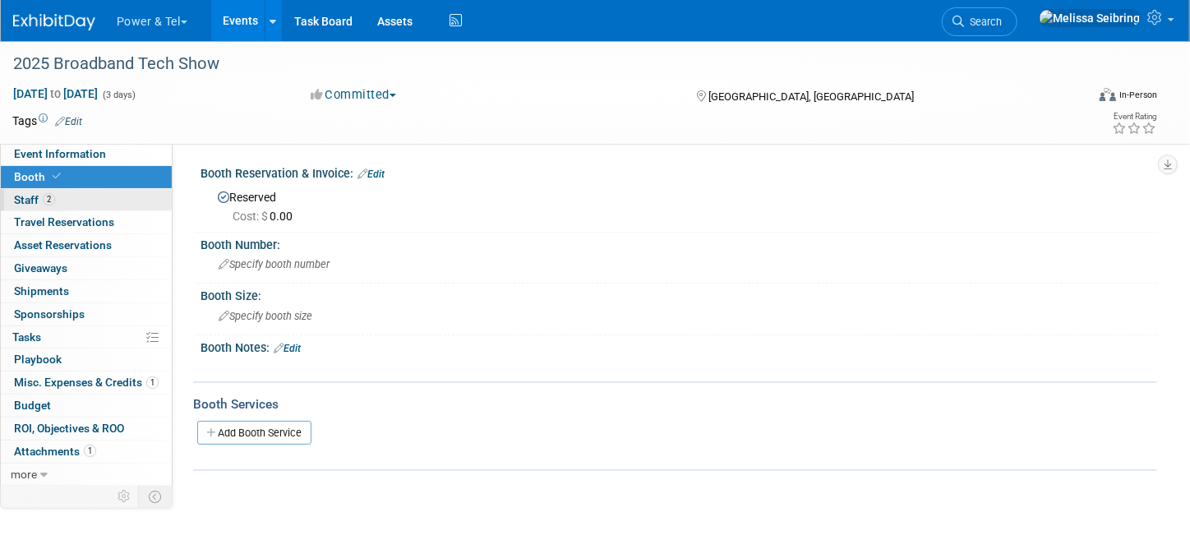
click at [27, 200] on span "Staff 2" at bounding box center [34, 199] width 41 height 13
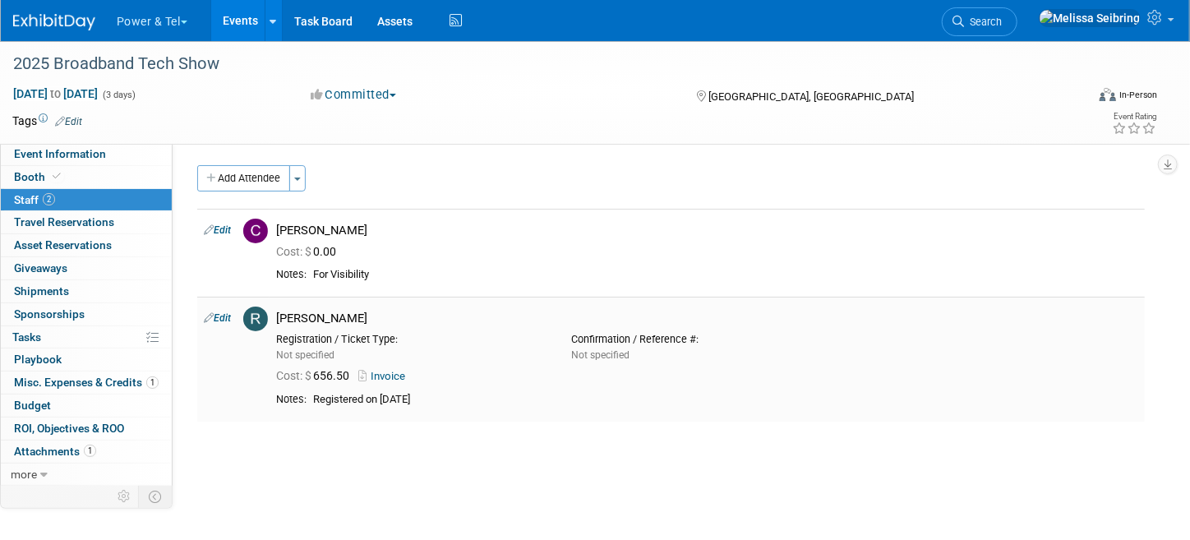
click at [382, 375] on link "Invoice" at bounding box center [384, 376] width 53 height 12
click at [66, 25] on img at bounding box center [54, 22] width 82 height 16
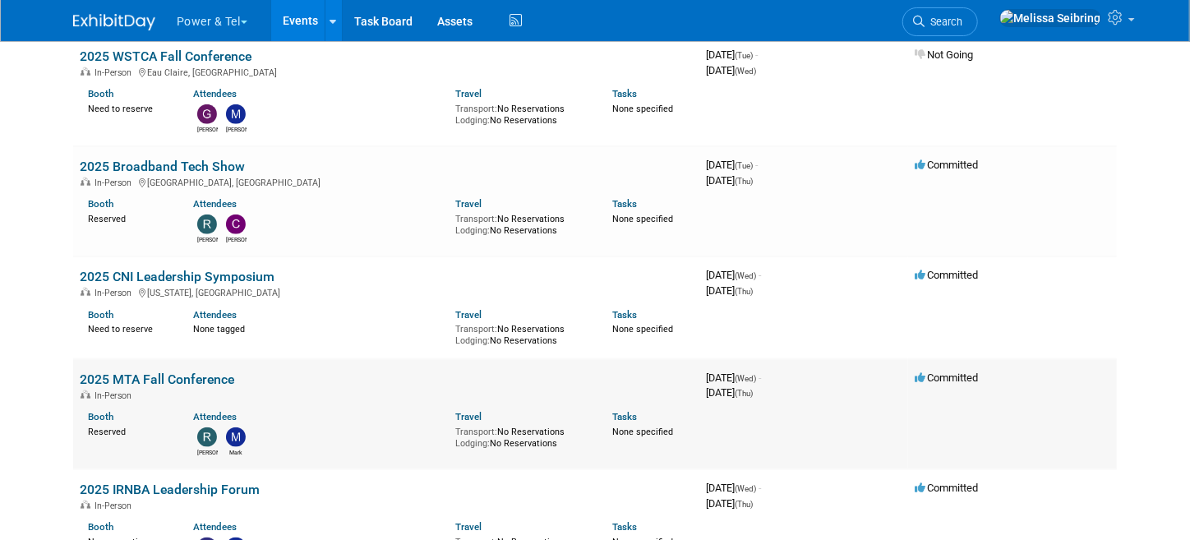
scroll to position [739, 0]
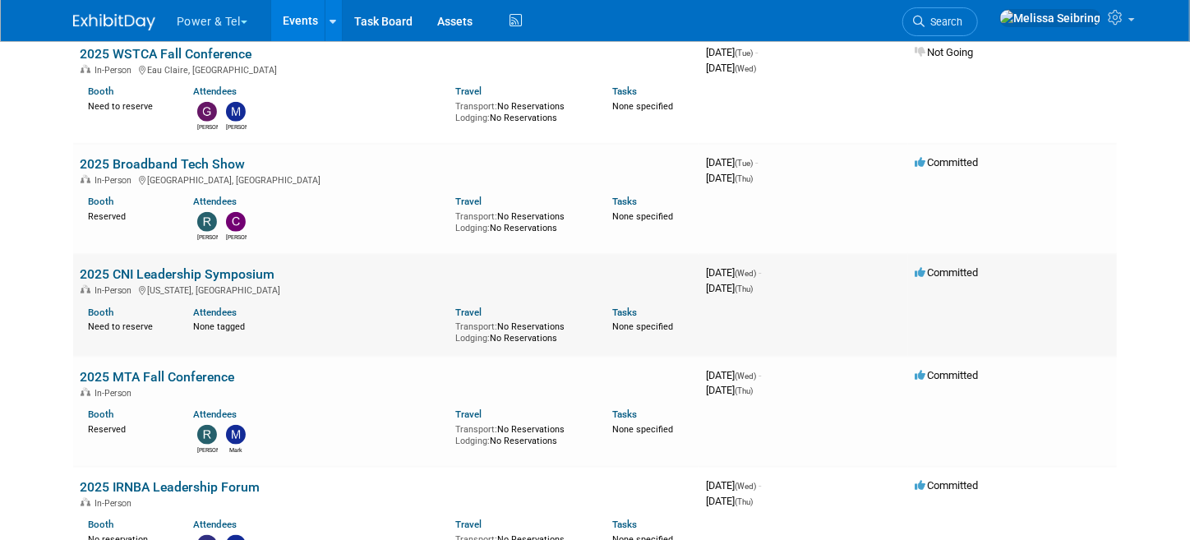
click at [152, 274] on link "2025 CNI Leadership Symposium" at bounding box center [177, 274] width 195 height 16
click at [106, 371] on link "2025 MTA Fall Conference" at bounding box center [157, 377] width 154 height 16
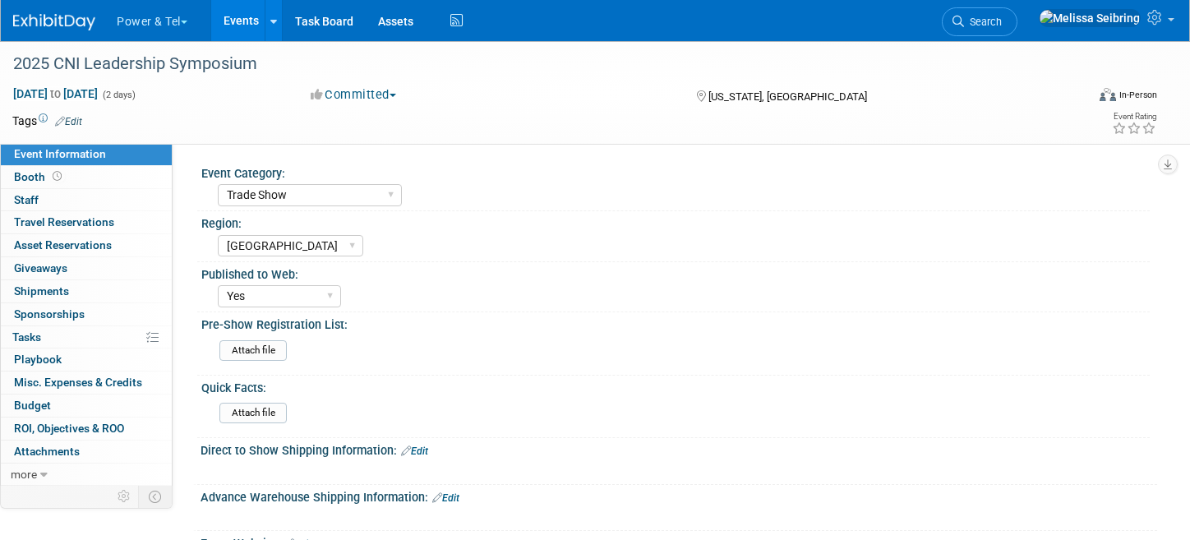
select select "Trade Show"
select select "Great Lakes"
select select "Yes"
click at [39, 175] on span "Booth" at bounding box center [39, 176] width 51 height 13
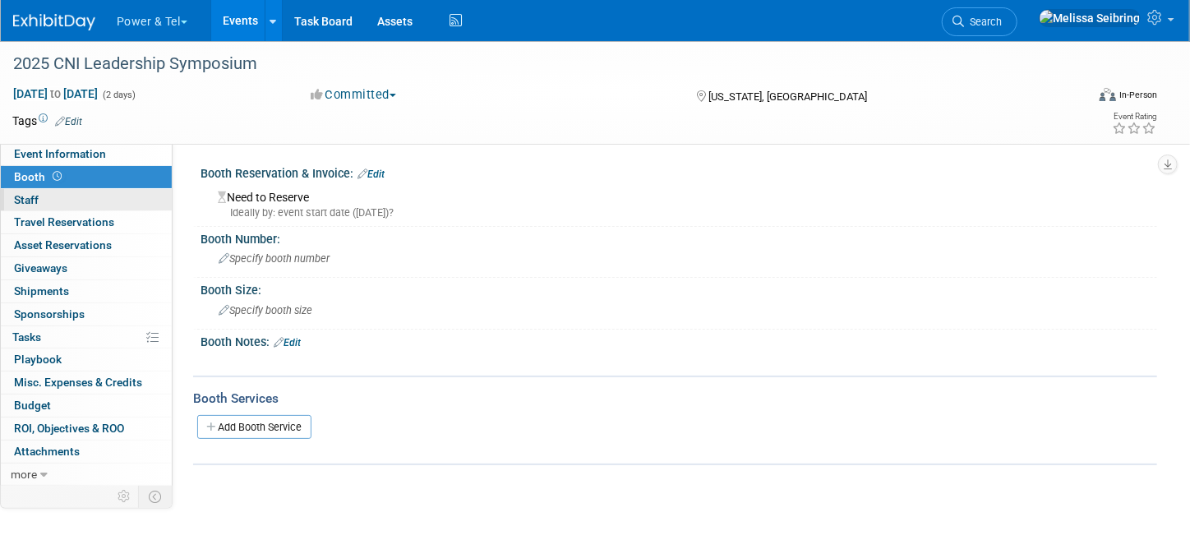
click at [29, 198] on span "Staff 0" at bounding box center [26, 199] width 25 height 13
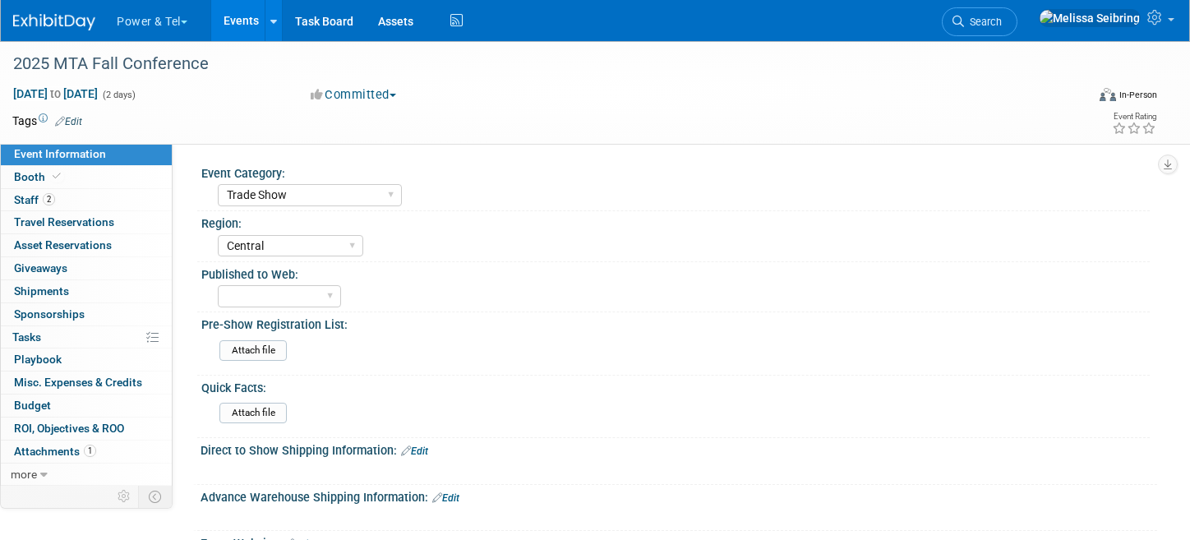
select select "Trade Show"
select select "Central"
click at [29, 200] on span "Staff 2" at bounding box center [34, 199] width 41 height 13
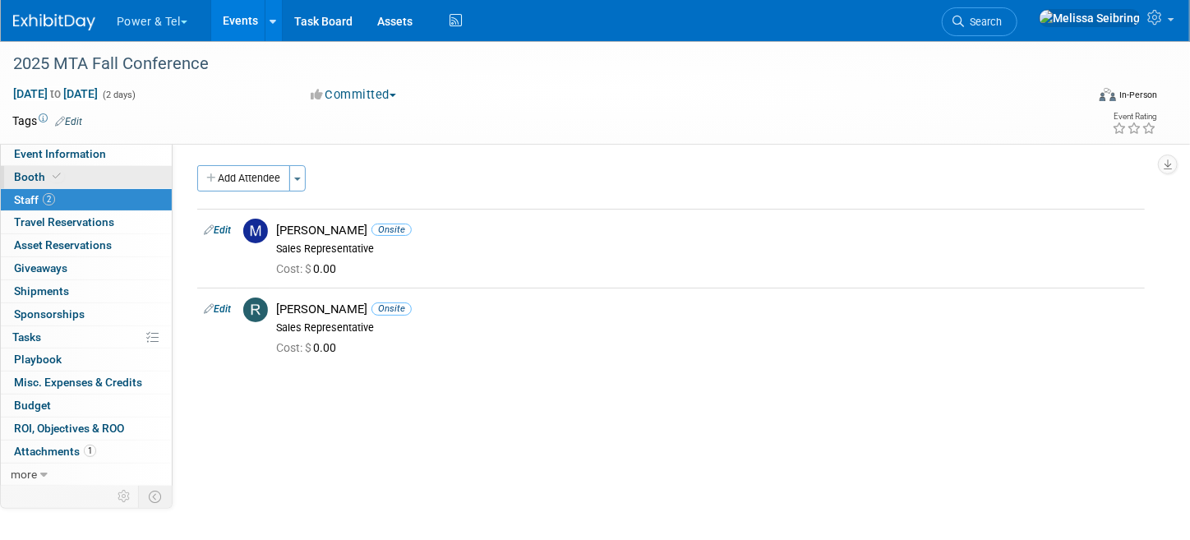
click at [23, 171] on span "Booth" at bounding box center [39, 176] width 50 height 13
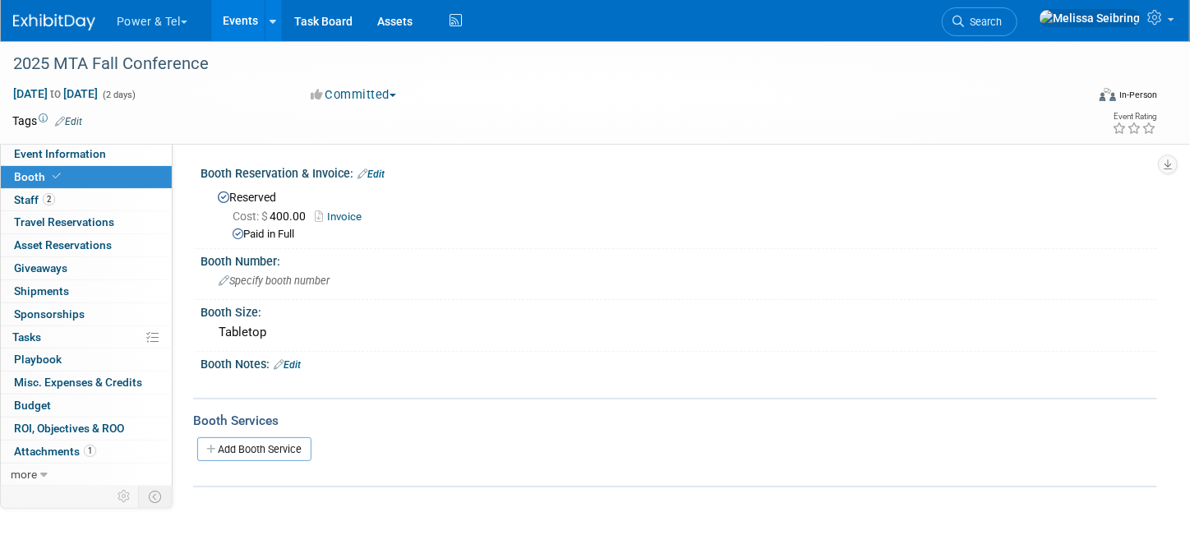
click at [41, 20] on img at bounding box center [54, 22] width 82 height 16
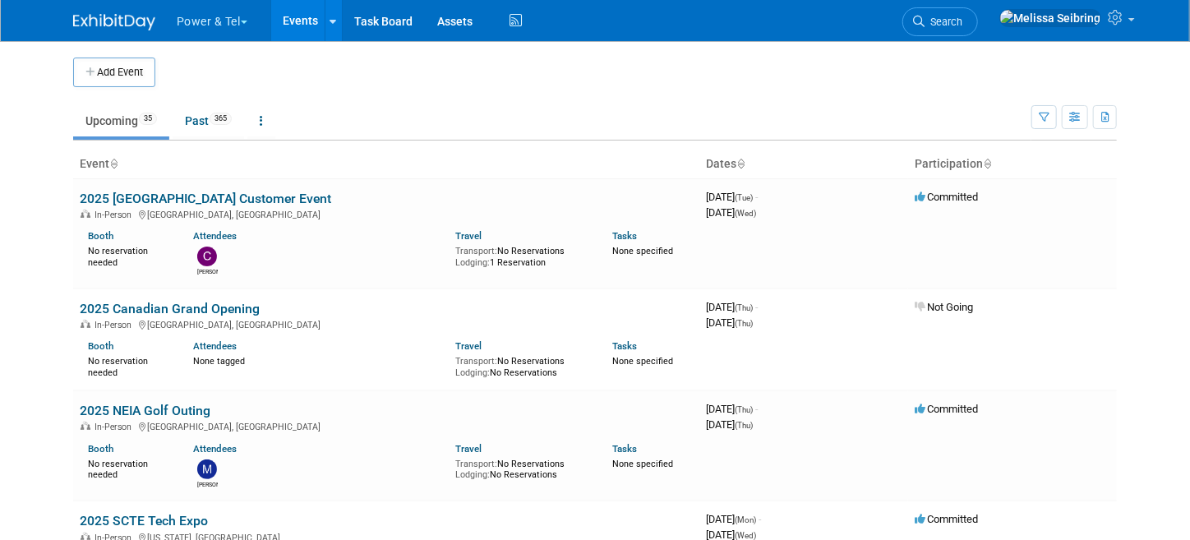
click at [962, 26] on span "Search" at bounding box center [943, 22] width 38 height 12
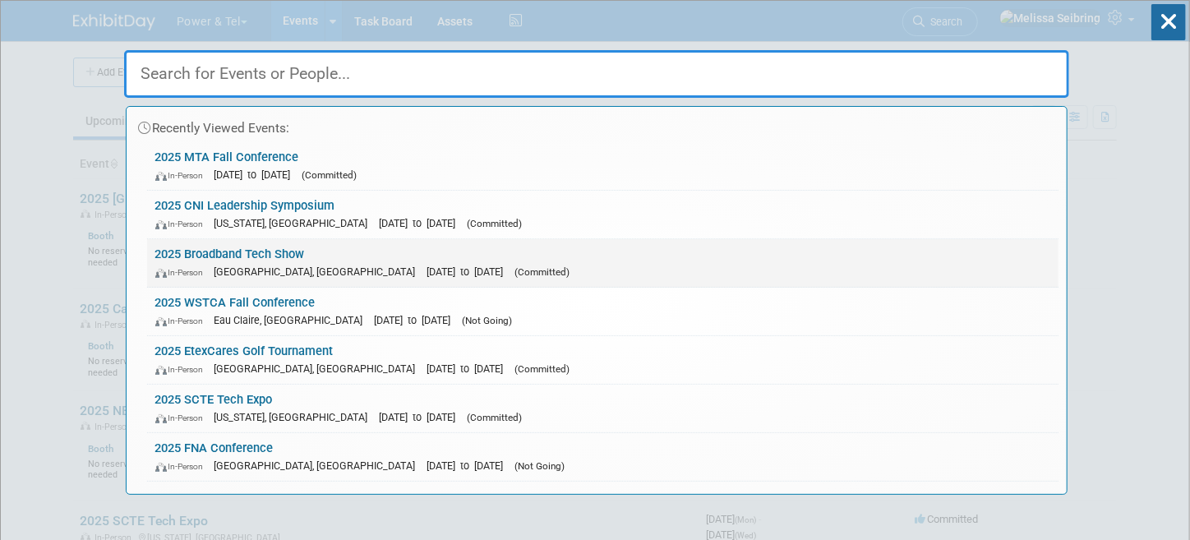
click at [251, 250] on link "2025 Broadband Tech Show In-Person Las Vegas, NV Sep 30, 2025 to Oct 2, 2025 (C…" at bounding box center [602, 263] width 911 height 48
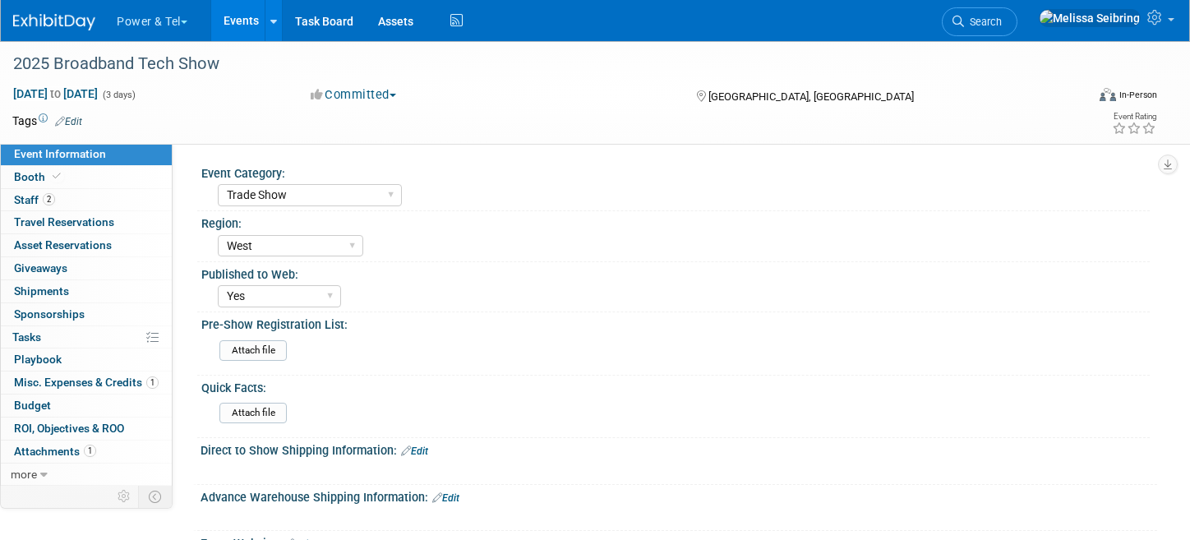
select select "Trade Show"
select select "West"
select select "Yes"
click at [30, 196] on span "Staff 2" at bounding box center [34, 199] width 41 height 13
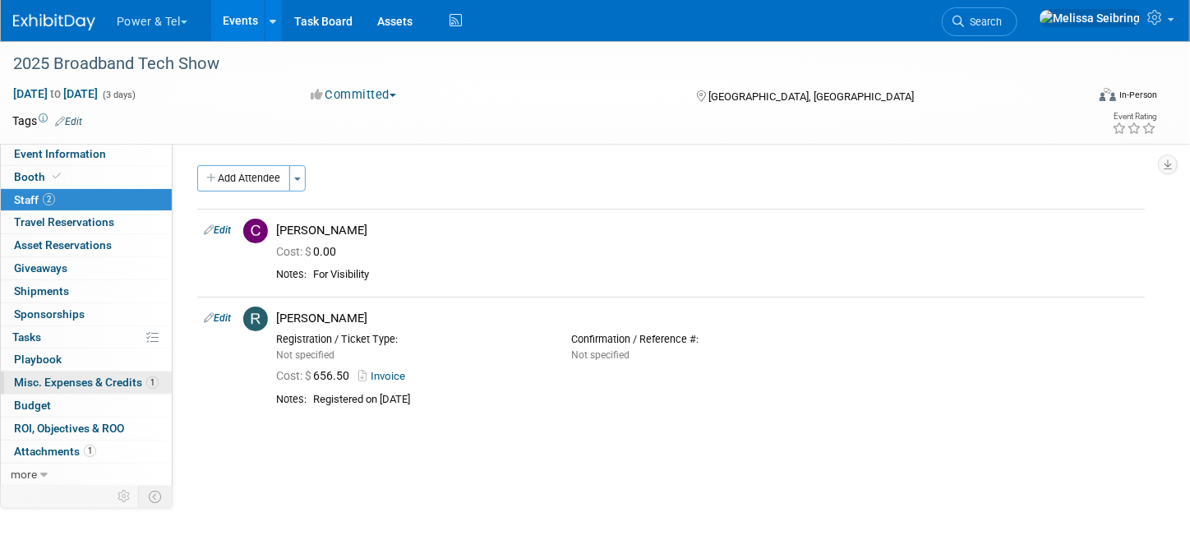
click at [62, 381] on span "Misc. Expenses & Credits 1" at bounding box center [86, 381] width 145 height 13
